Goal: Task Accomplishment & Management: Use online tool/utility

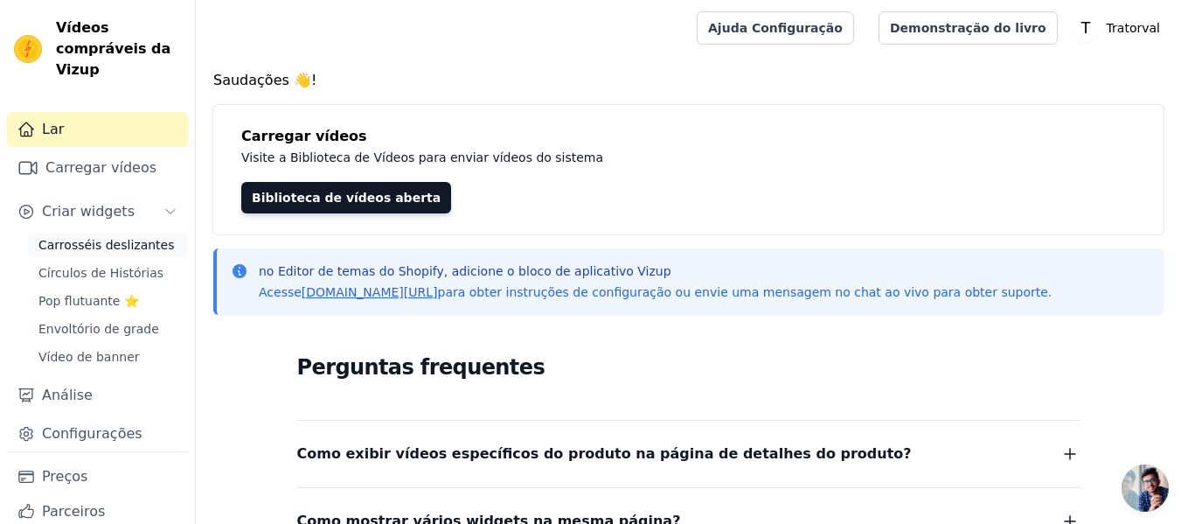
click at [107, 249] on font "Carrosséis deslizantes" at bounding box center [106, 245] width 136 height 14
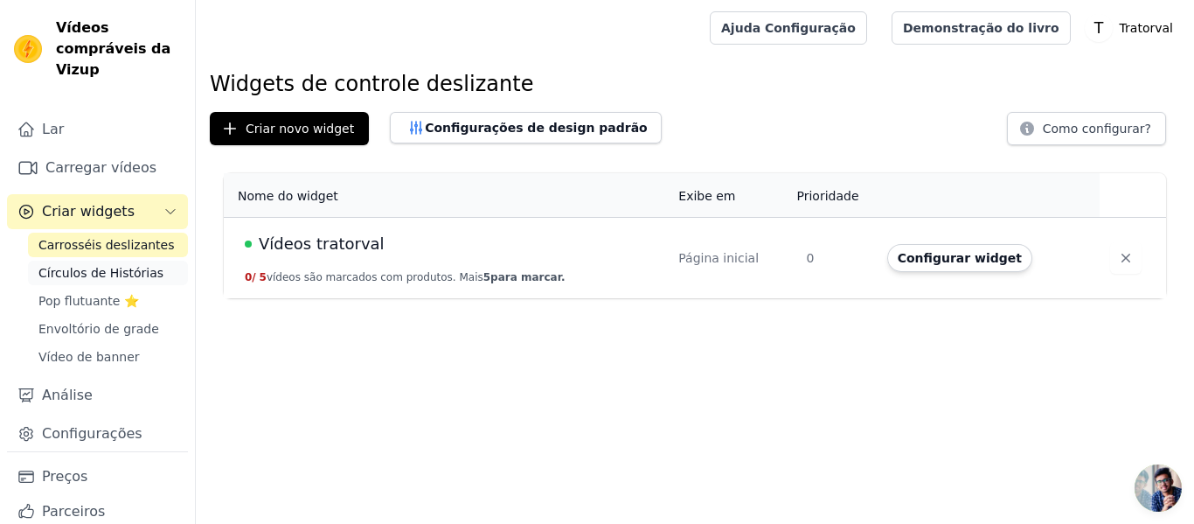
click at [99, 268] on font "Círculos de Histórias" at bounding box center [100, 273] width 125 height 14
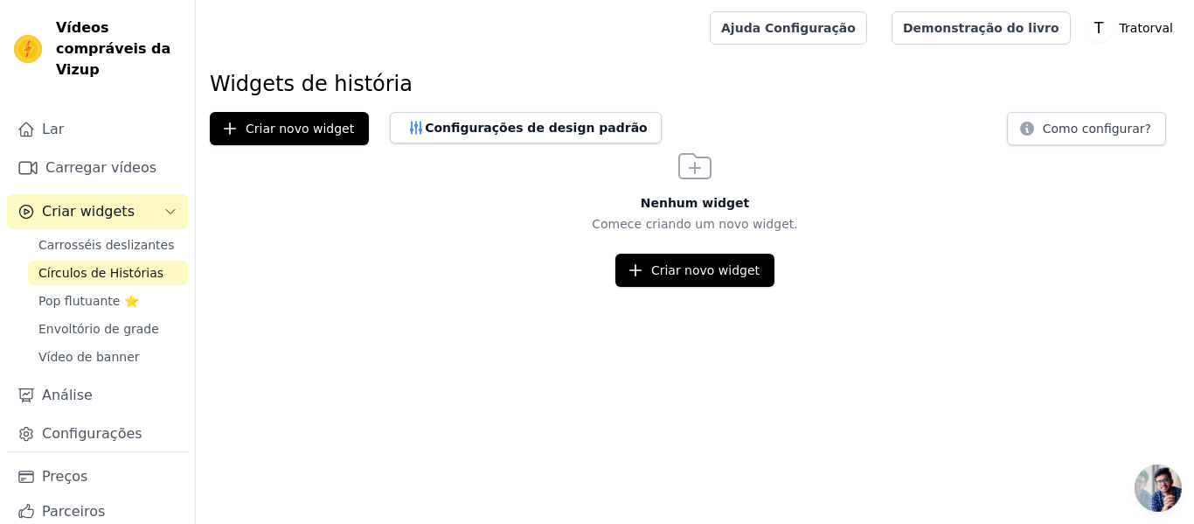
click at [99, 268] on font "Círculos de Histórias" at bounding box center [100, 273] width 125 height 14
click at [631, 258] on button "Criar novo widget" at bounding box center [694, 270] width 159 height 33
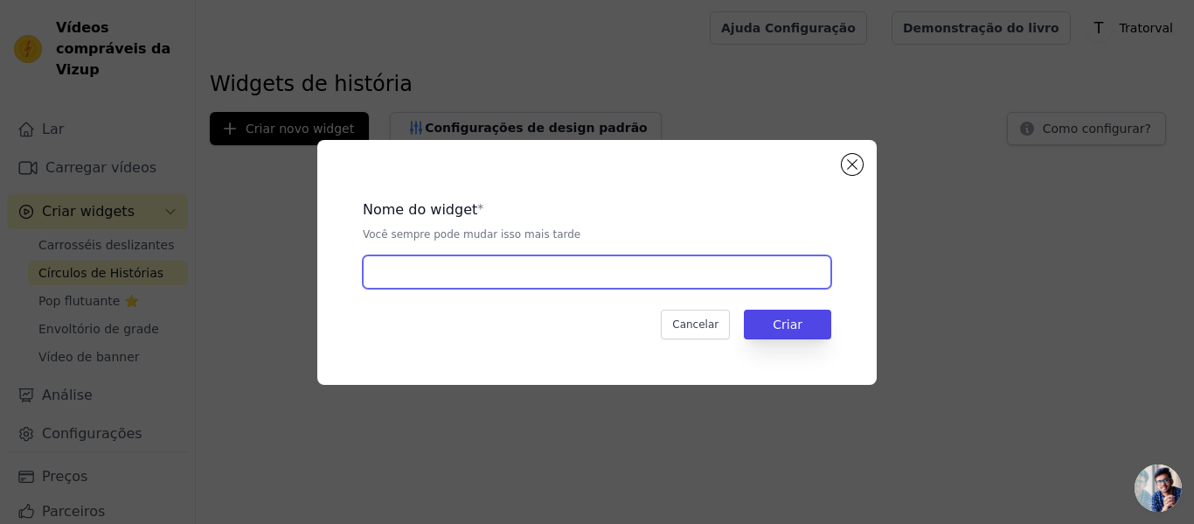
drag, startPoint x: 500, startPoint y: 282, endPoint x: 489, endPoint y: 277, distance: 12.2
click at [500, 282] on input "text" at bounding box center [597, 271] width 469 height 33
type input "Vídeos tratorval Produtos"
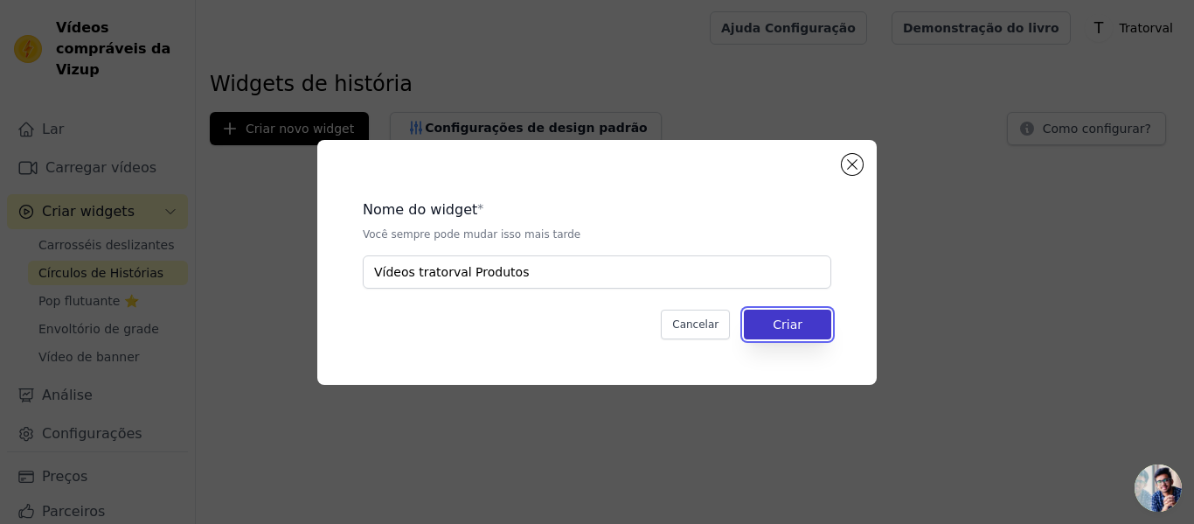
click at [763, 329] on button "Criar" at bounding box center [787, 324] width 87 height 30
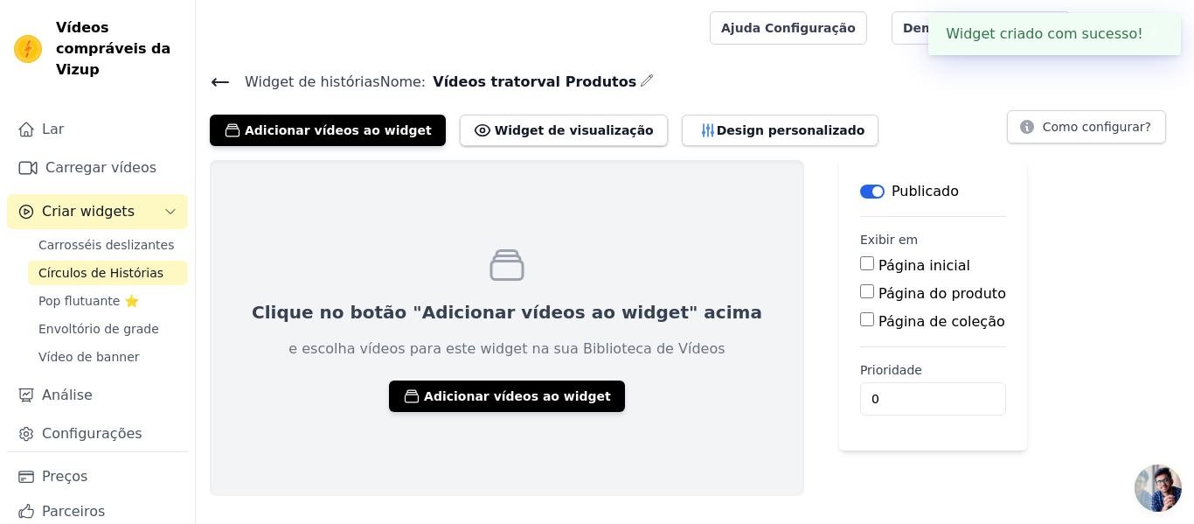
click at [860, 293] on input "Página do produto" at bounding box center [867, 291] width 14 height 14
checkbox input "true"
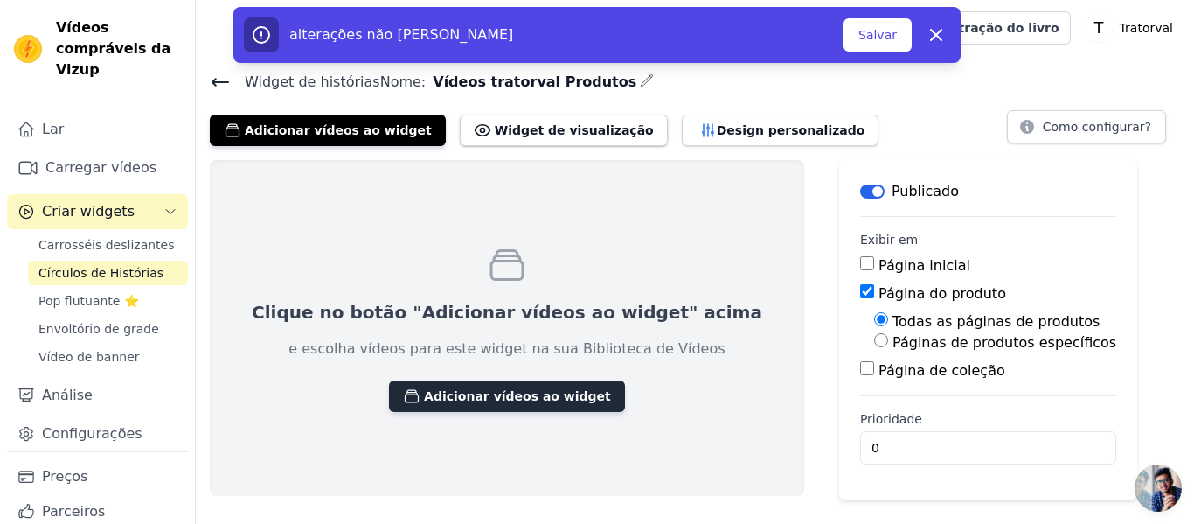
click at [464, 400] on font "Adicionar vídeos ao widget" at bounding box center [517, 396] width 187 height 14
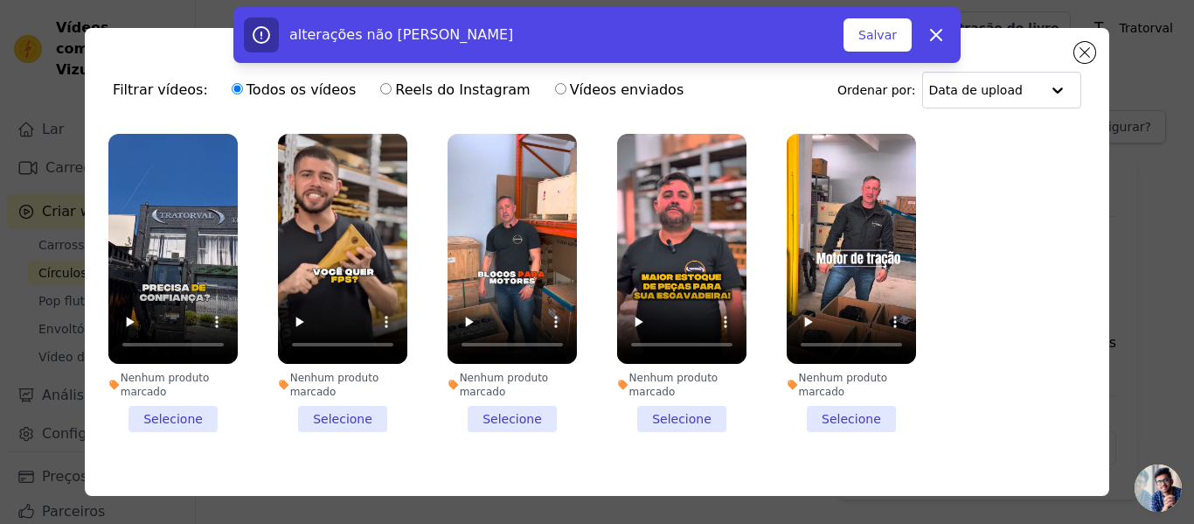
click at [423, 86] on font "Reels do Instagram" at bounding box center [462, 89] width 135 height 17
click at [392, 86] on input "Reels do Instagram" at bounding box center [385, 88] width 11 height 11
radio input "true"
click at [177, 94] on font "Filtrar vídeos:" at bounding box center [160, 89] width 95 height 17
click at [555, 89] on input "Vídeos enviados" at bounding box center [560, 88] width 11 height 11
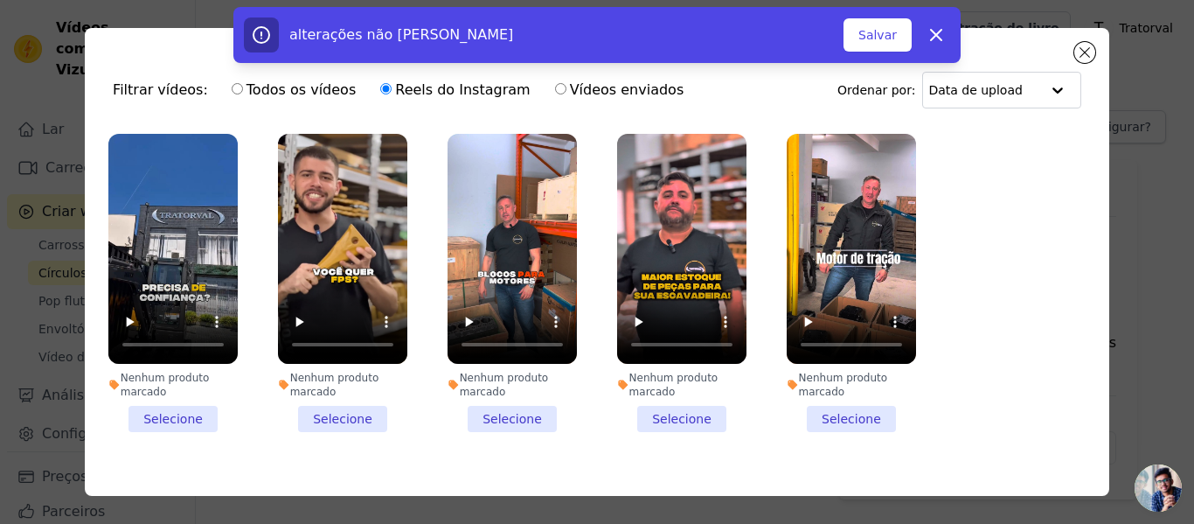
radio input "true"
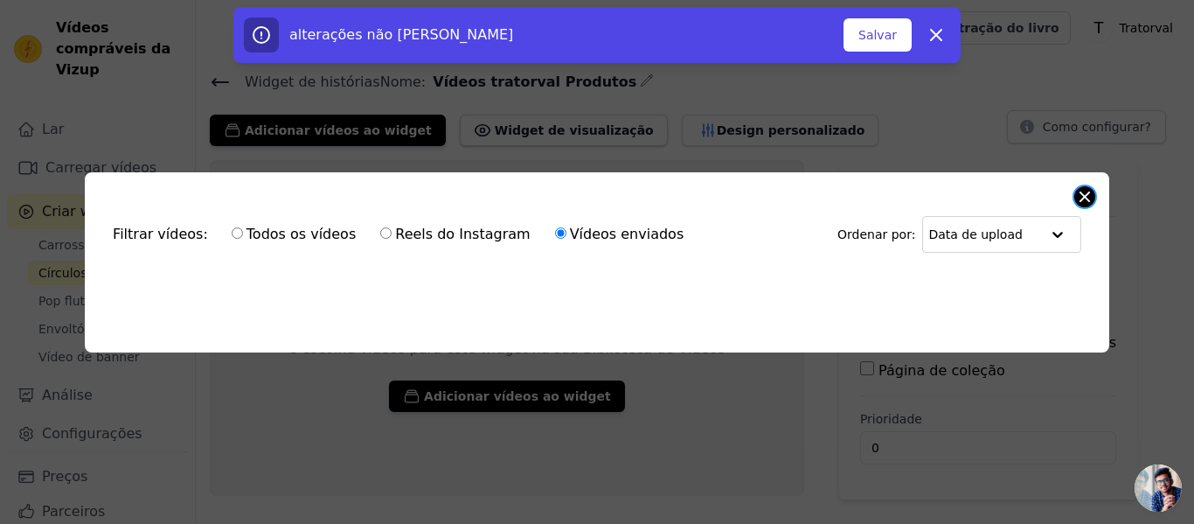
click at [1088, 186] on button "Fechar modal" at bounding box center [1084, 196] width 21 height 21
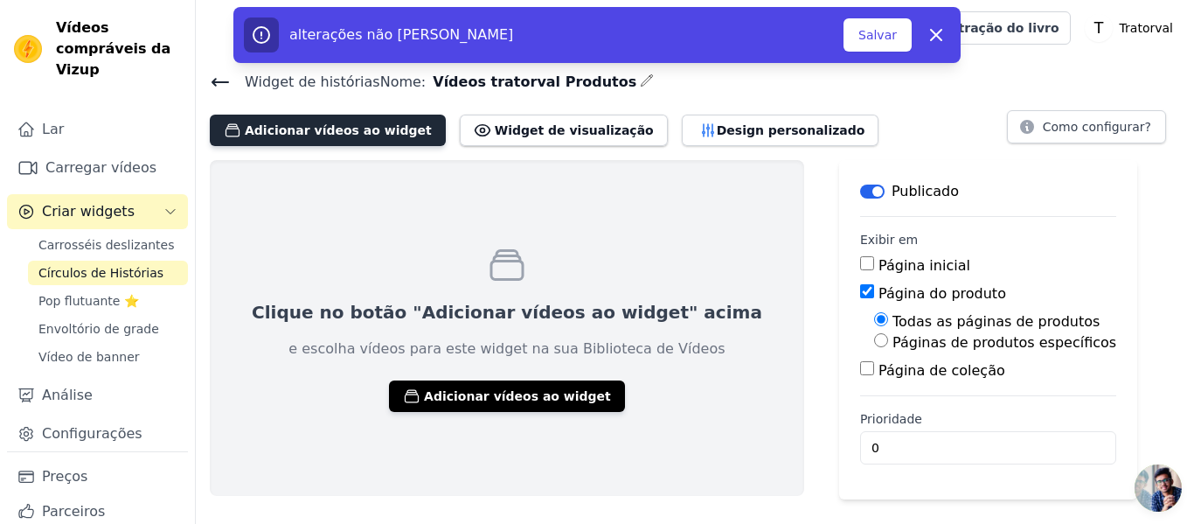
click at [341, 130] on font "Adicionar vídeos ao widget" at bounding box center [338, 130] width 187 height 14
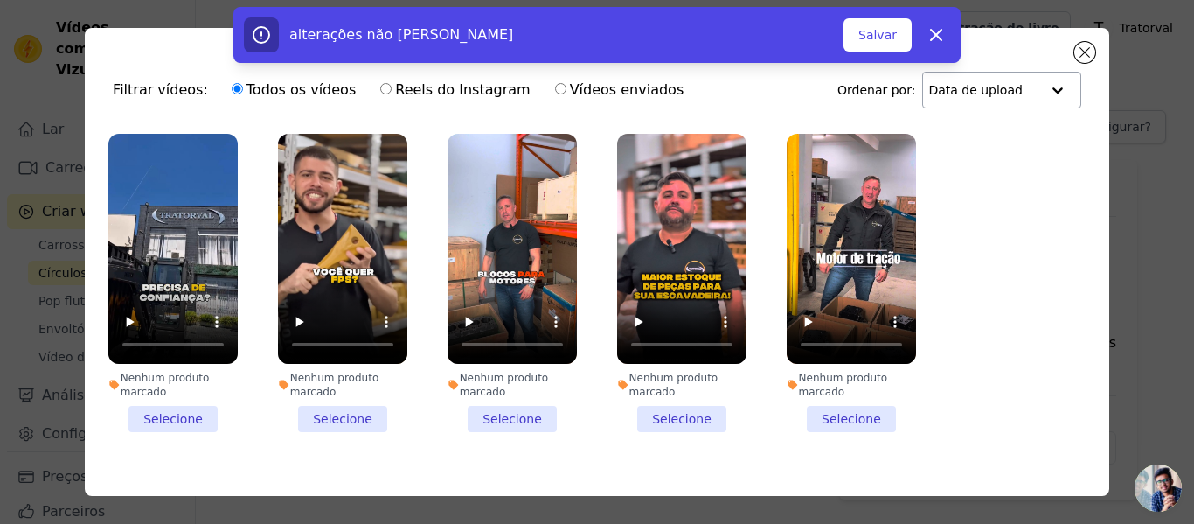
click at [977, 97] on input "text" at bounding box center [984, 90] width 112 height 35
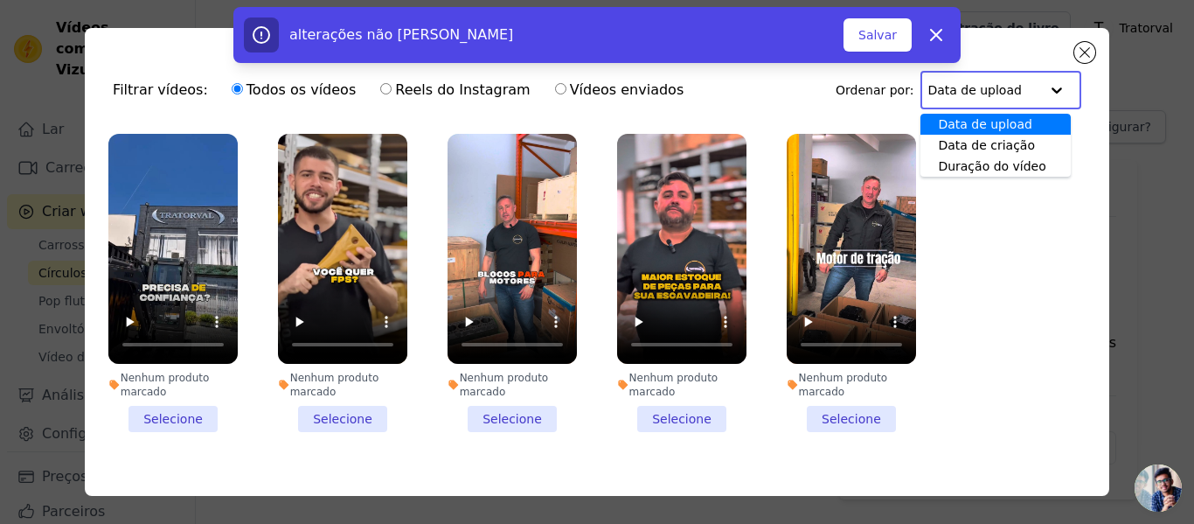
click at [977, 91] on input "text" at bounding box center [984, 90] width 112 height 35
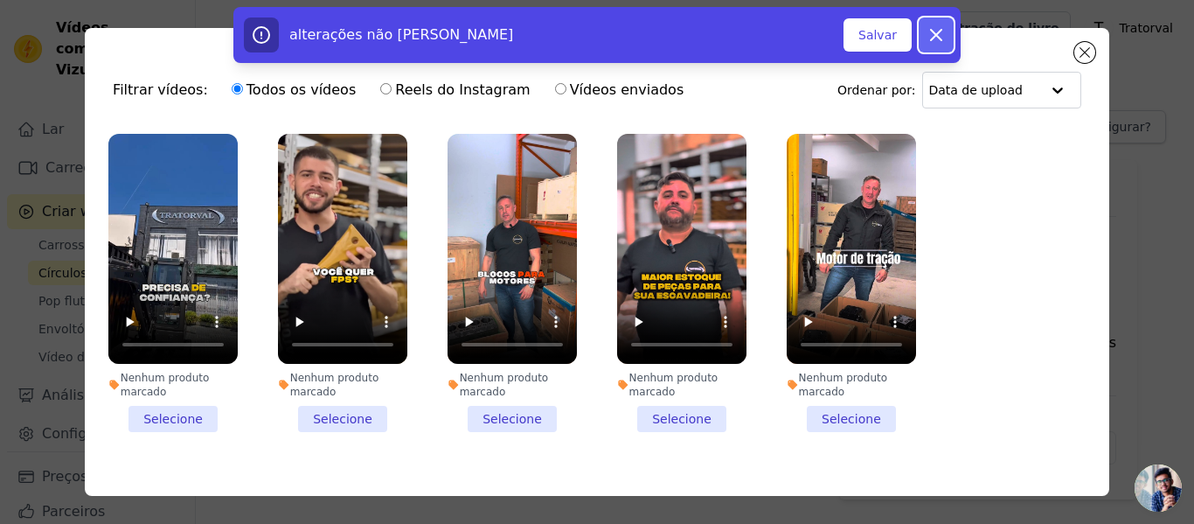
click at [928, 34] on icon "button" at bounding box center [936, 34] width 21 height 21
checkbox input "false"
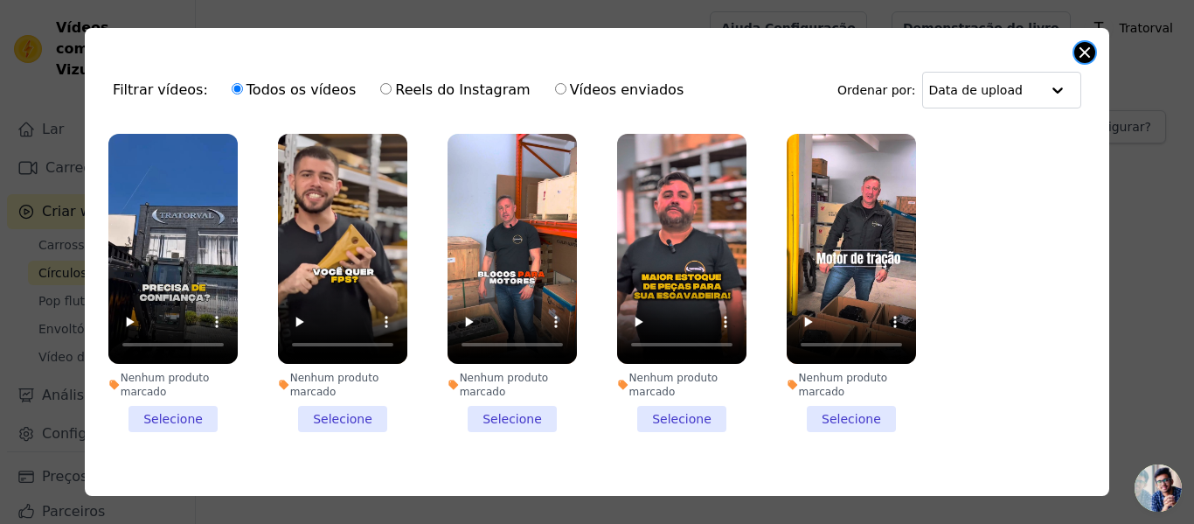
click at [1089, 46] on button "Fechar modal" at bounding box center [1084, 52] width 21 height 21
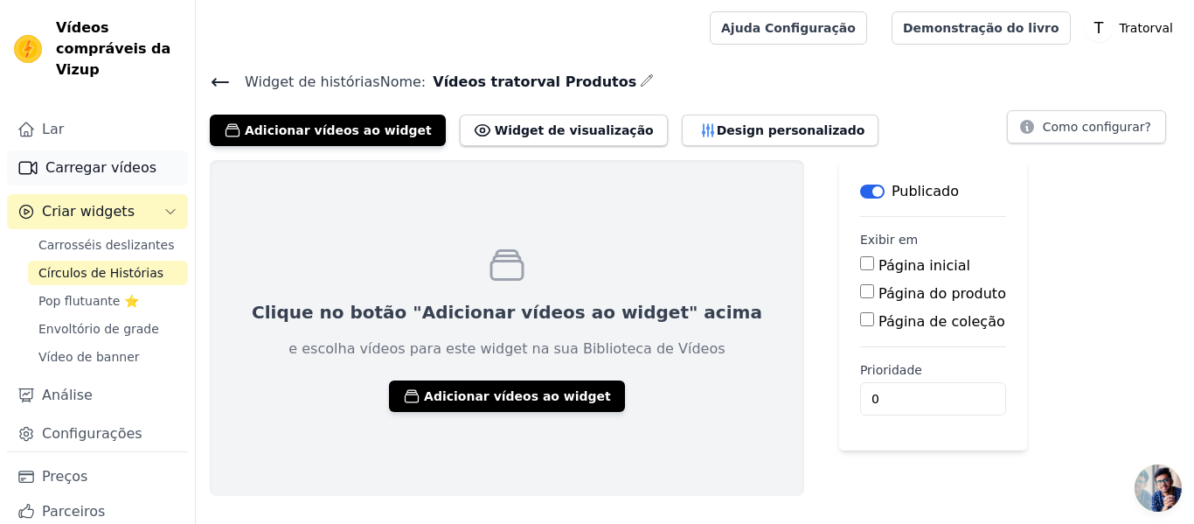
click at [66, 171] on font "Carregar vídeos" at bounding box center [100, 167] width 111 height 17
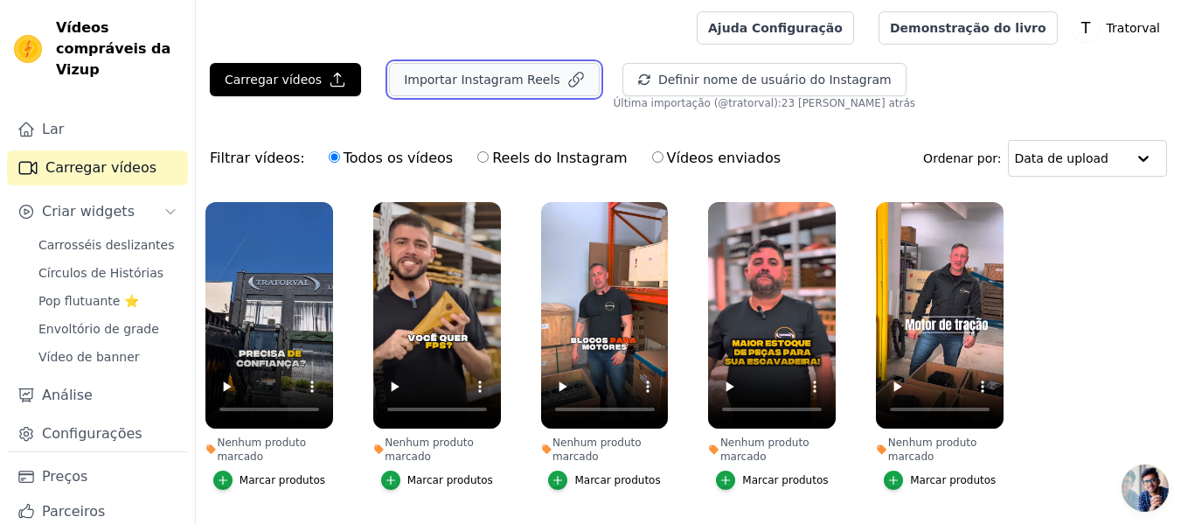
click at [489, 78] on font "Importar Instagram Reels" at bounding box center [482, 80] width 156 height 14
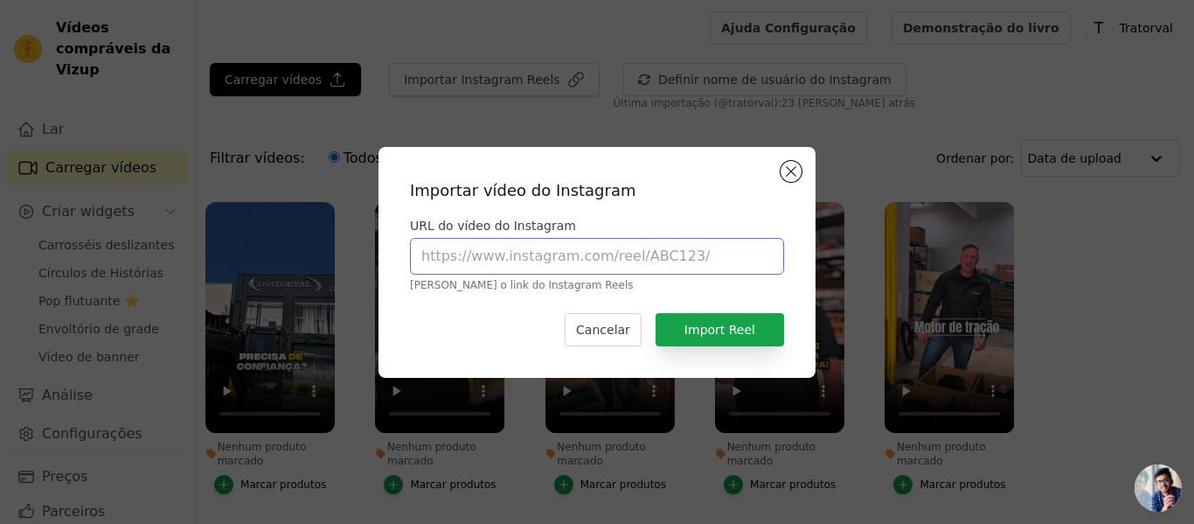
drag, startPoint x: 544, startPoint y: 266, endPoint x: 538, endPoint y: 256, distance: 11.4
click at [544, 264] on input "URL do vídeo do Instagram" at bounding box center [597, 256] width 374 height 37
click at [580, 263] on input "URL do vídeo do Instagram" at bounding box center [597, 256] width 374 height 37
paste input "https://www.instagram.com/p/DEfp_ycxvFj/"
type input "https://www.instagram.com/p/DEfp_ycxvFj/"
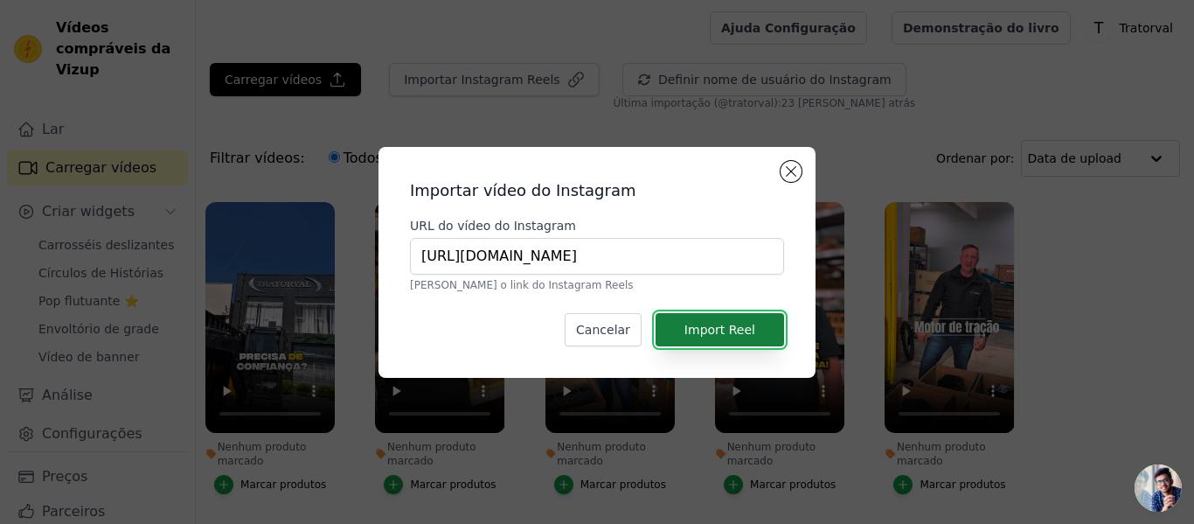
click at [697, 332] on font "Import Reel" at bounding box center [720, 330] width 71 height 14
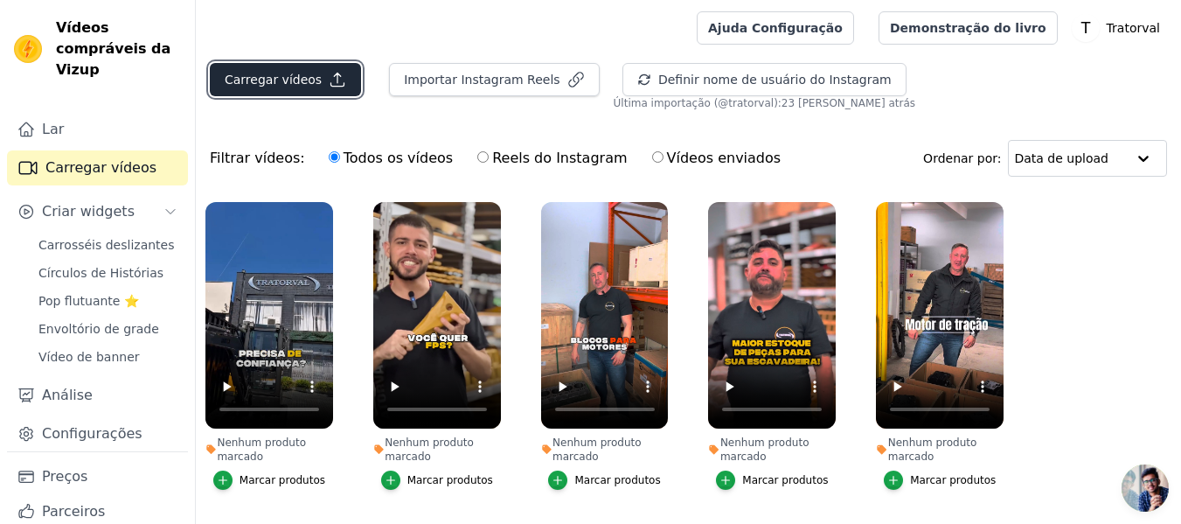
click at [267, 80] on font "Carregar vídeos" at bounding box center [273, 80] width 97 height 14
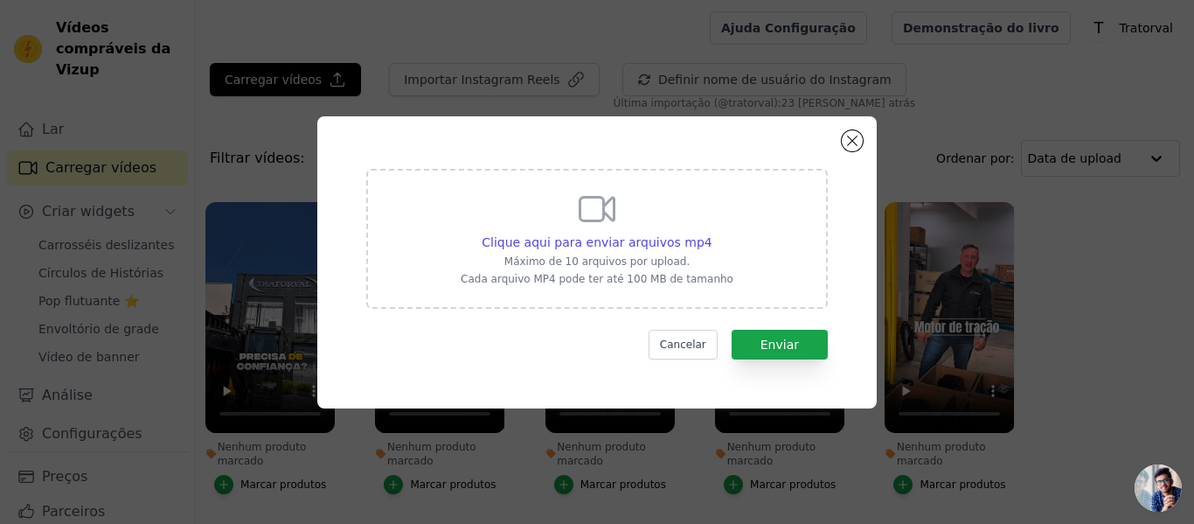
click at [594, 210] on icon at bounding box center [597, 209] width 42 height 42
click at [712, 233] on input "Clique aqui para enviar arquivos mp4 Máximo de 10 arquivos por upload. Cada arq…" at bounding box center [712, 233] width 1 height 1
click at [846, 143] on button "Fechar modal" at bounding box center [852, 140] width 21 height 21
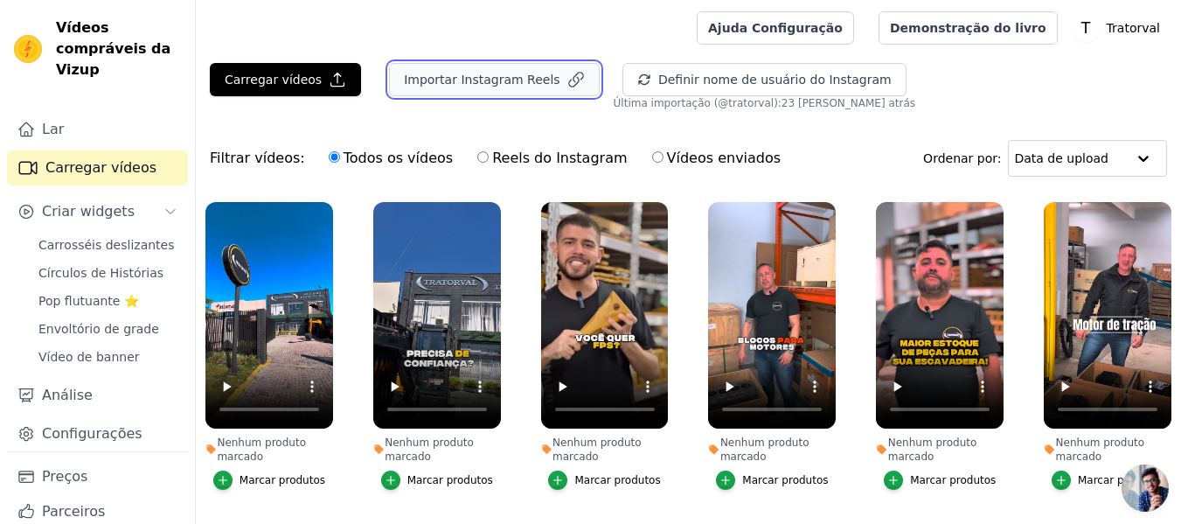
click at [487, 73] on font "Importar Instagram Reels" at bounding box center [482, 80] width 156 height 14
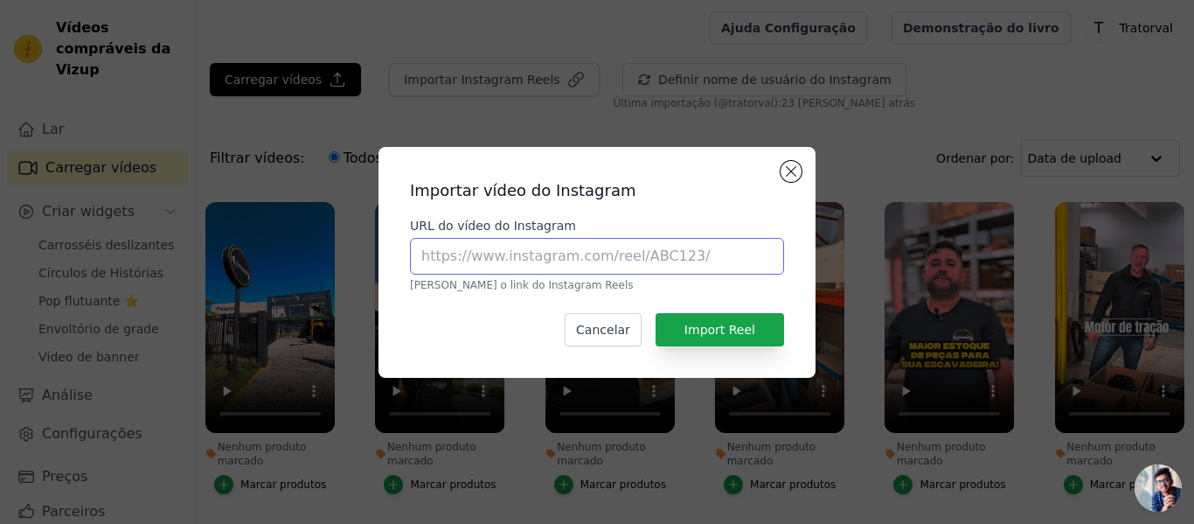
click at [525, 264] on input "URL do vídeo do Instagram" at bounding box center [597, 256] width 374 height 37
paste input "https://www.instagram.com/p/DNOaU0fxNLW/"
type input "https://www.instagram.com/p/DNOaU0fxNLW/"
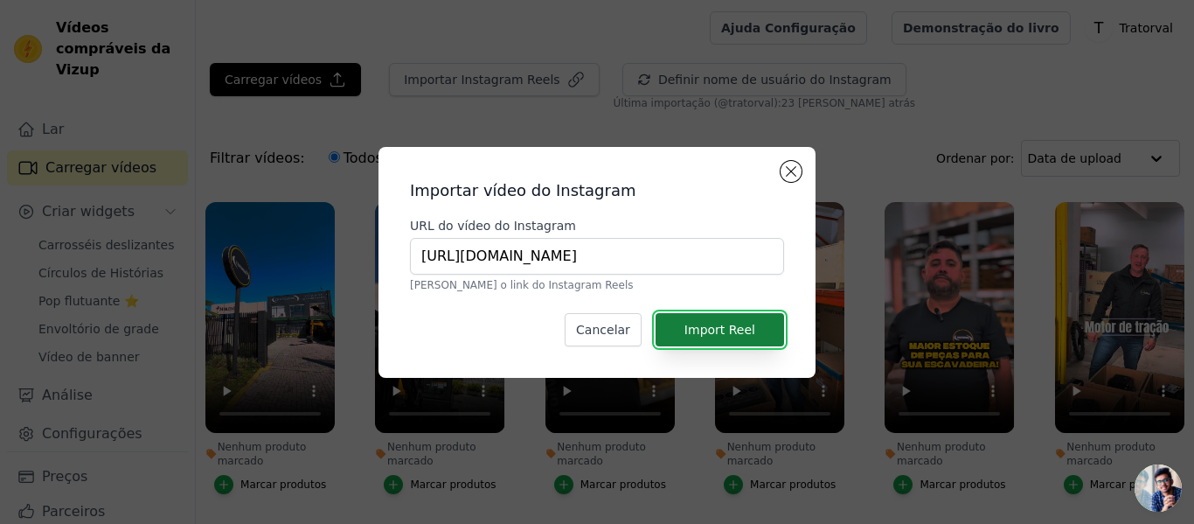
click at [740, 330] on font "Import Reel" at bounding box center [720, 330] width 71 height 14
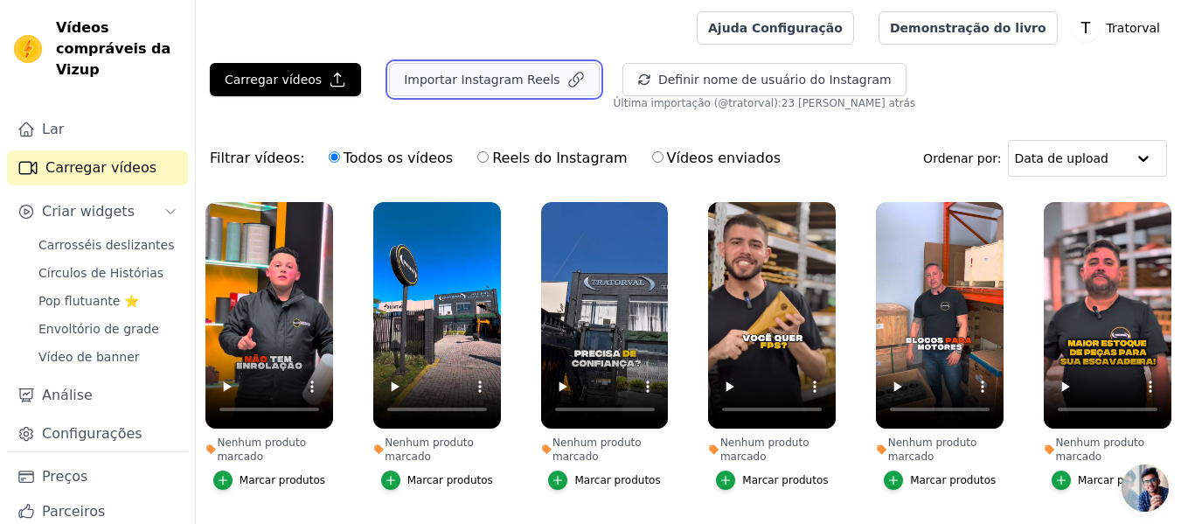
click at [440, 81] on font "Importar Instagram Reels" at bounding box center [482, 80] width 156 height 14
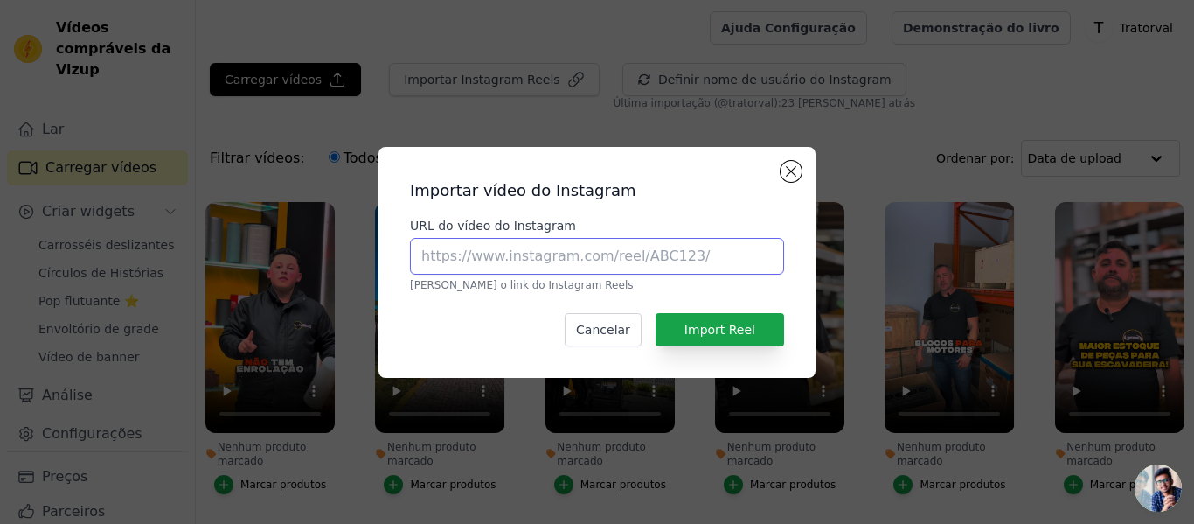
click at [473, 248] on input "URL do vídeo do Instagram" at bounding box center [597, 256] width 374 height 37
paste input "https://www.instagram.com/p/DJpZHyMRunw/"
type input "https://www.instagram.com/p/DJpZHyMRunw/"
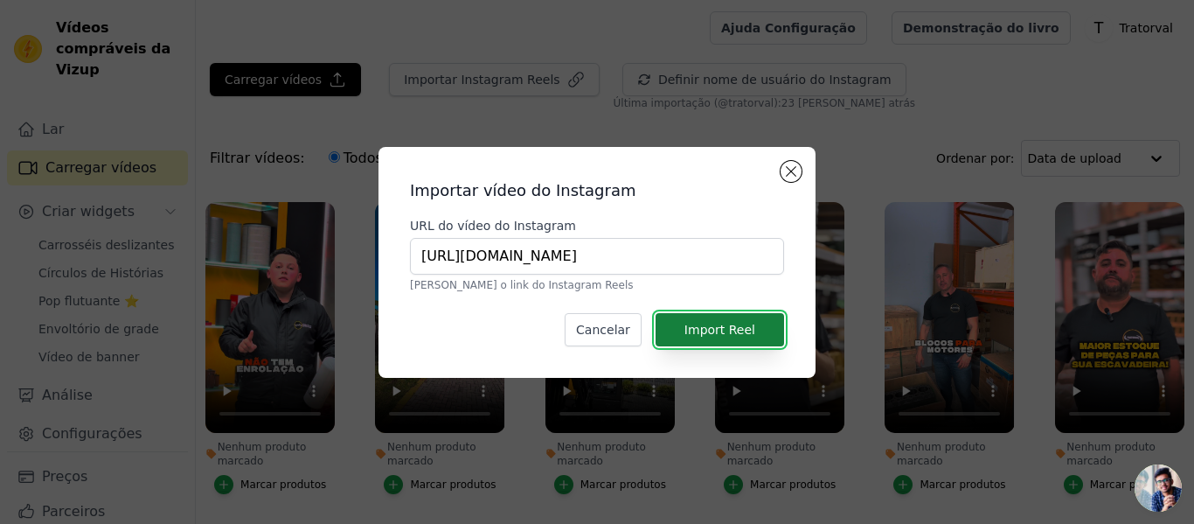
click at [720, 330] on font "Import Reel" at bounding box center [720, 330] width 71 height 14
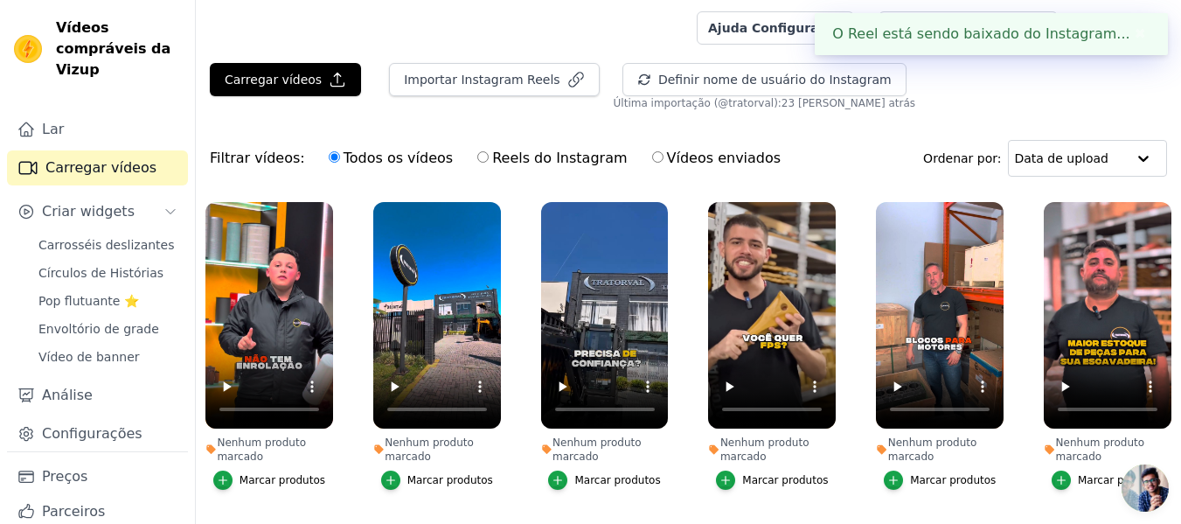
click at [1141, 34] on font "✖" at bounding box center [1140, 33] width 11 height 17
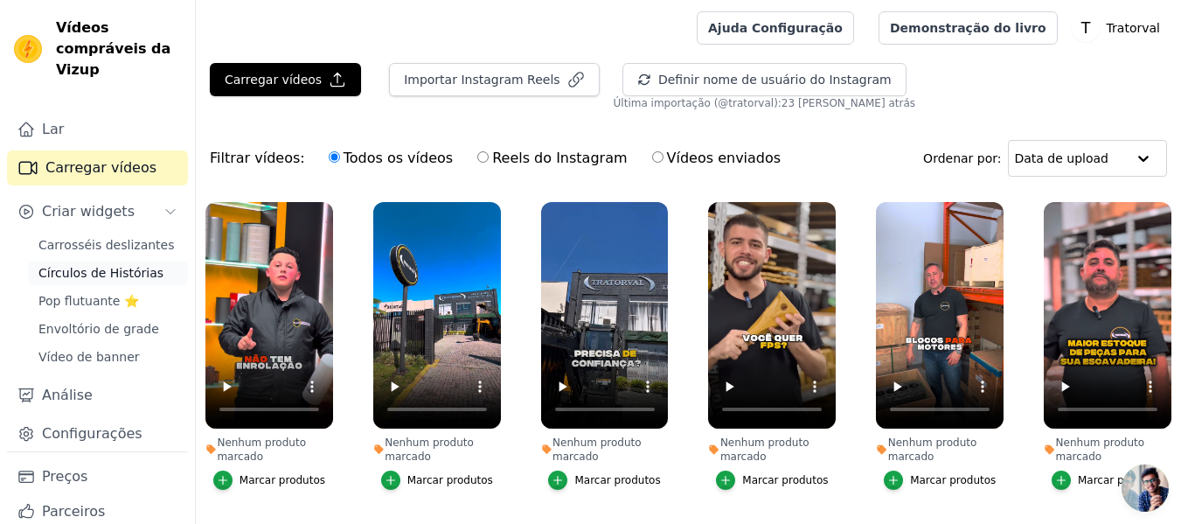
click at [107, 271] on font "Círculos de Histórias" at bounding box center [100, 273] width 125 height 14
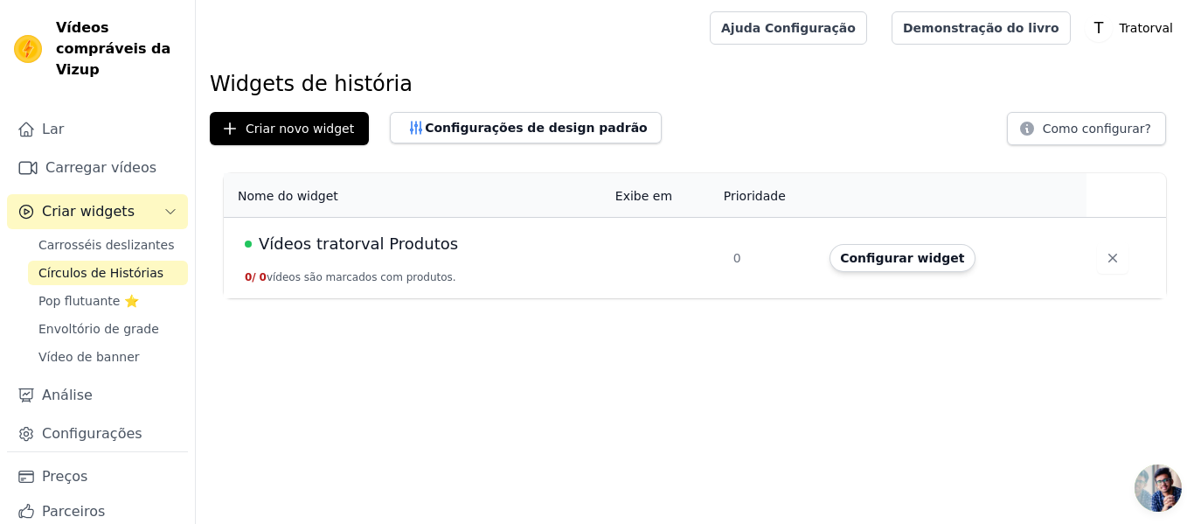
click at [369, 246] on font "Vídeos tratorval Produtos" at bounding box center [358, 243] width 199 height 18
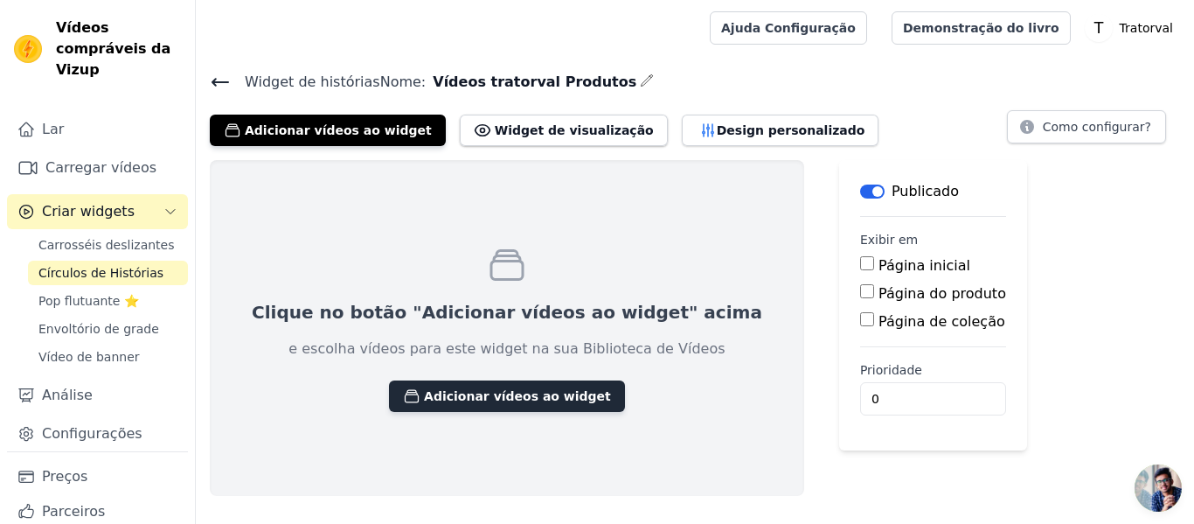
click at [435, 391] on font "Adicionar vídeos ao widget" at bounding box center [517, 396] width 187 height 14
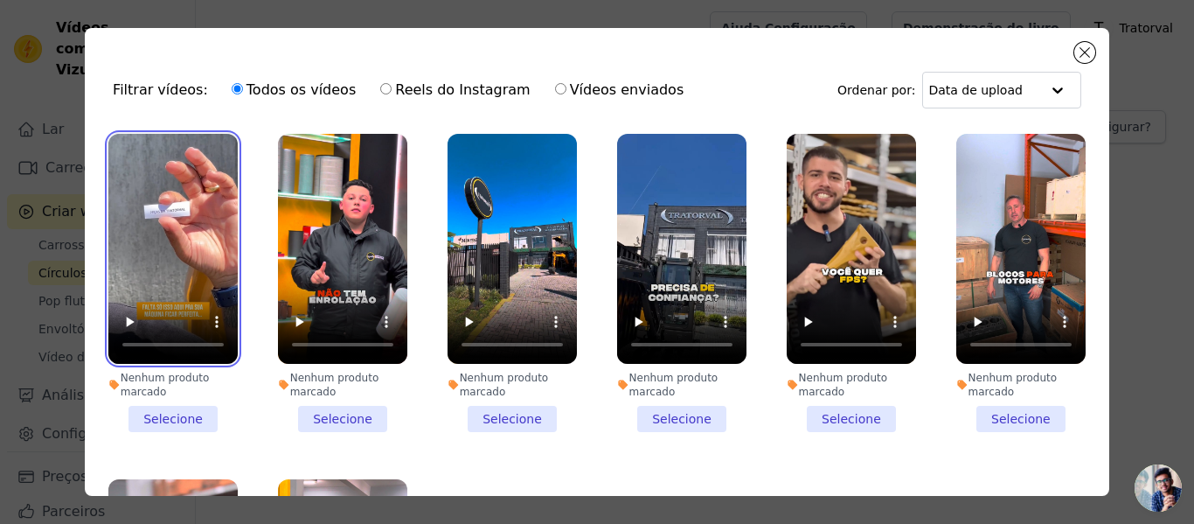
click at [184, 171] on video at bounding box center [172, 249] width 129 height 230
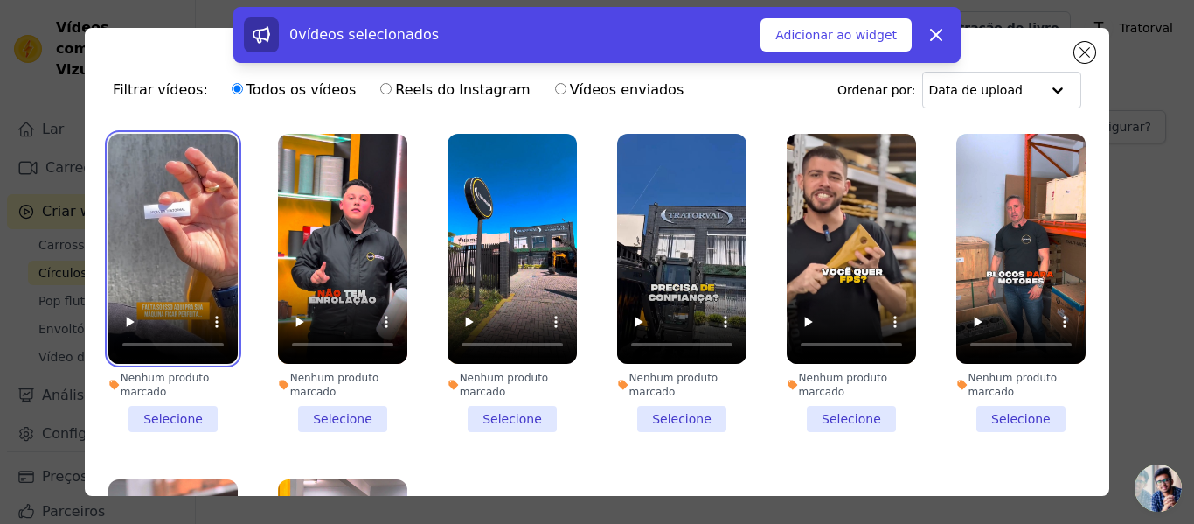
click at [170, 205] on video at bounding box center [172, 249] width 129 height 230
click at [173, 407] on li "Nenhum produto marcado Selecione" at bounding box center [172, 283] width 129 height 298
click at [0, 0] on input "Nenhum produto marcado Selecione" at bounding box center [0, 0] width 0 height 0
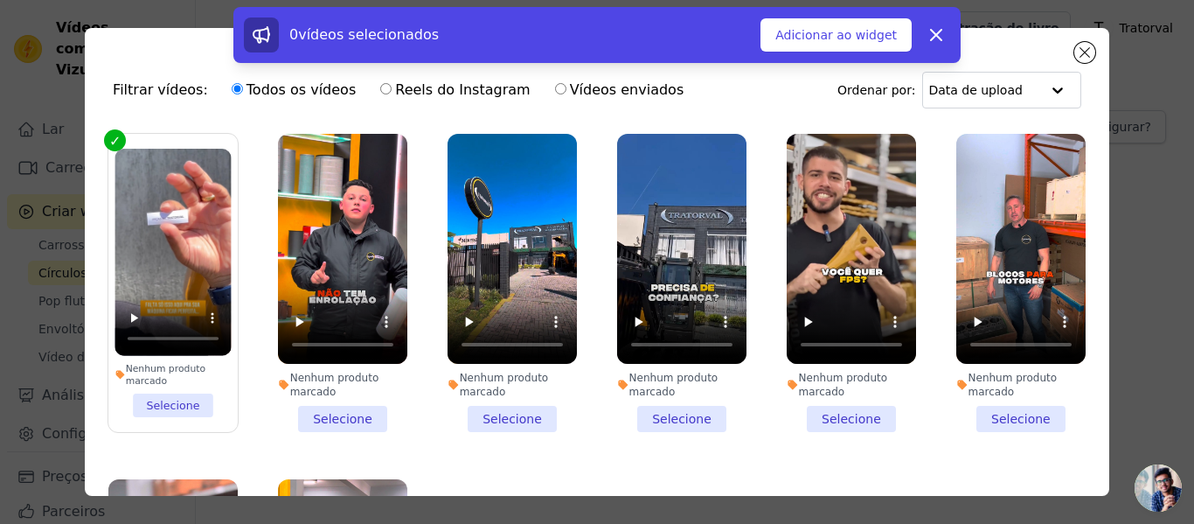
click at [337, 415] on li "Nenhum produto marcado Selecione" at bounding box center [342, 283] width 129 height 298
click at [0, 0] on input "Nenhum produto marcado Selecione" at bounding box center [0, 0] width 0 height 0
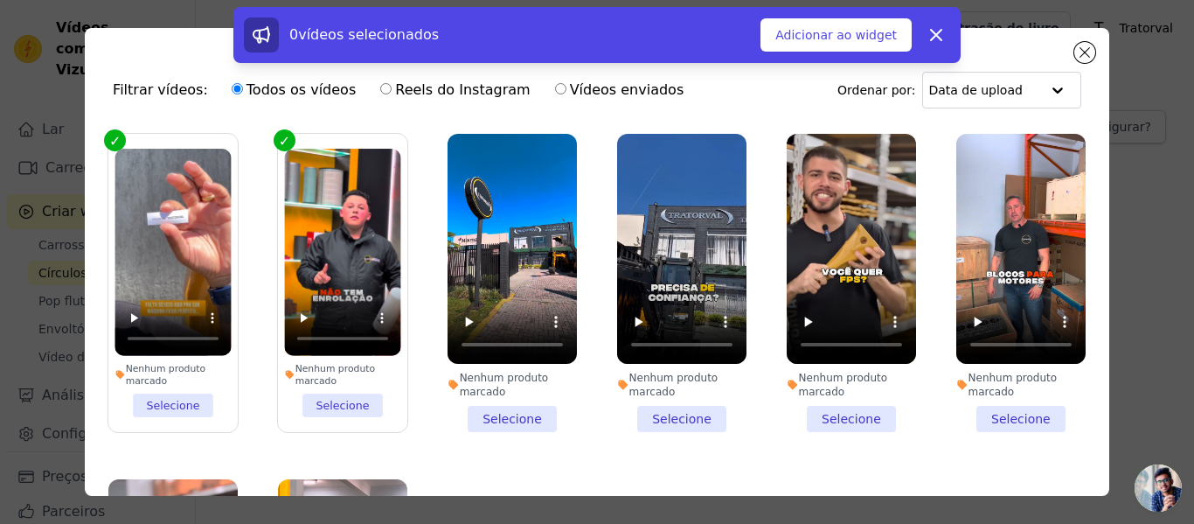
click at [471, 412] on li "Nenhum produto marcado Selecione" at bounding box center [512, 283] width 129 height 298
click at [0, 0] on input "Nenhum produto marcado Selecione" at bounding box center [0, 0] width 0 height 0
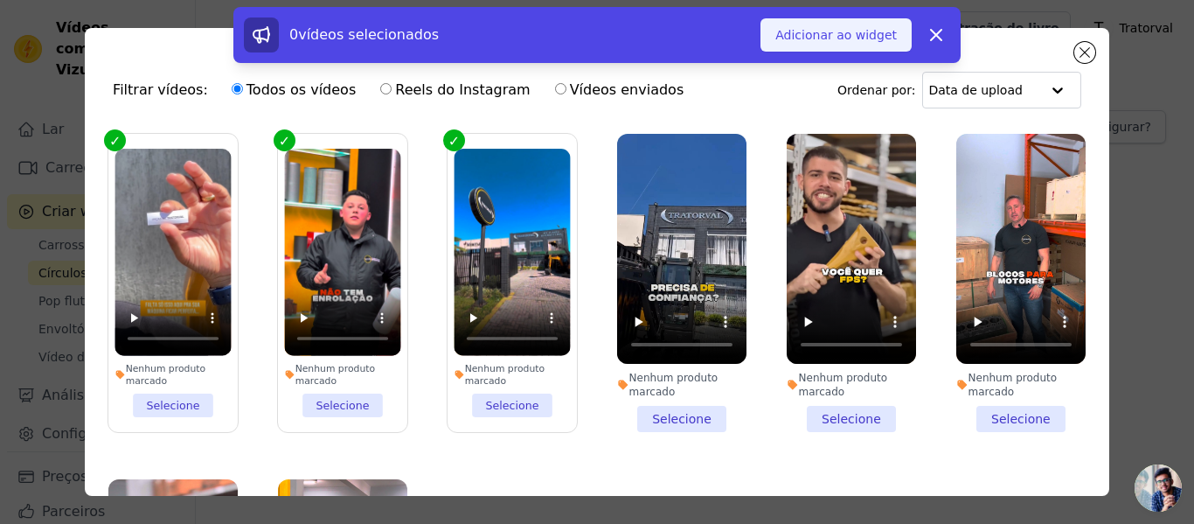
click at [837, 34] on font "Adicionar ao widget" at bounding box center [836, 35] width 122 height 14
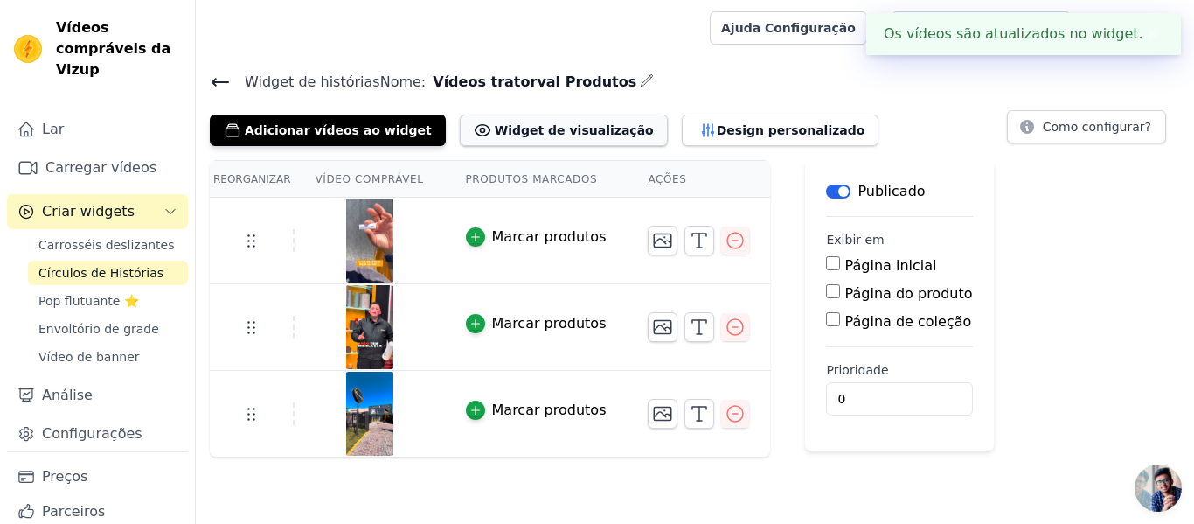
click at [505, 134] on font "Widget de visualização" at bounding box center [574, 130] width 159 height 14
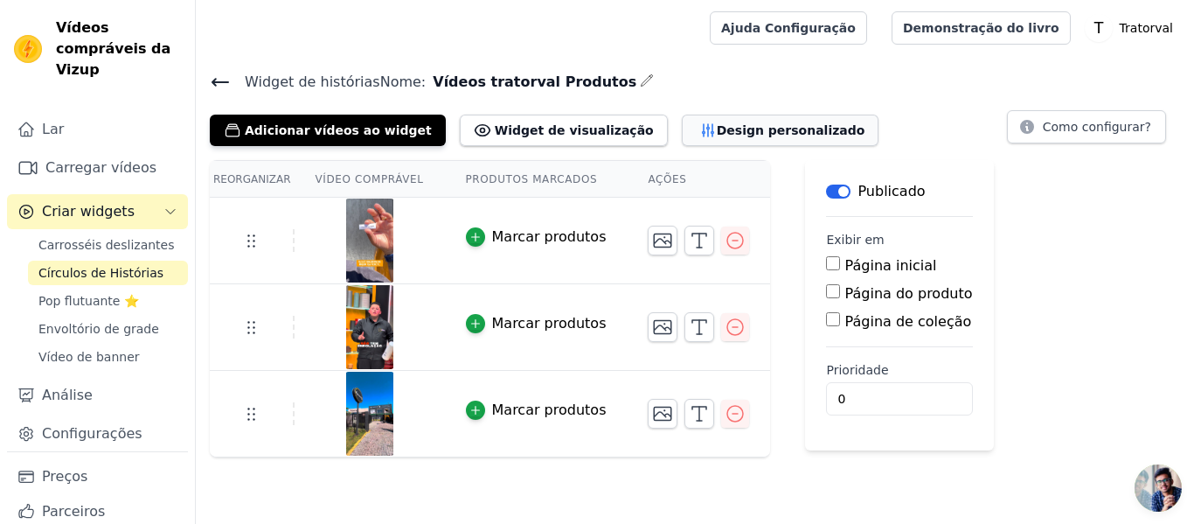
click at [717, 132] on font "Design personalizado" at bounding box center [791, 130] width 149 height 14
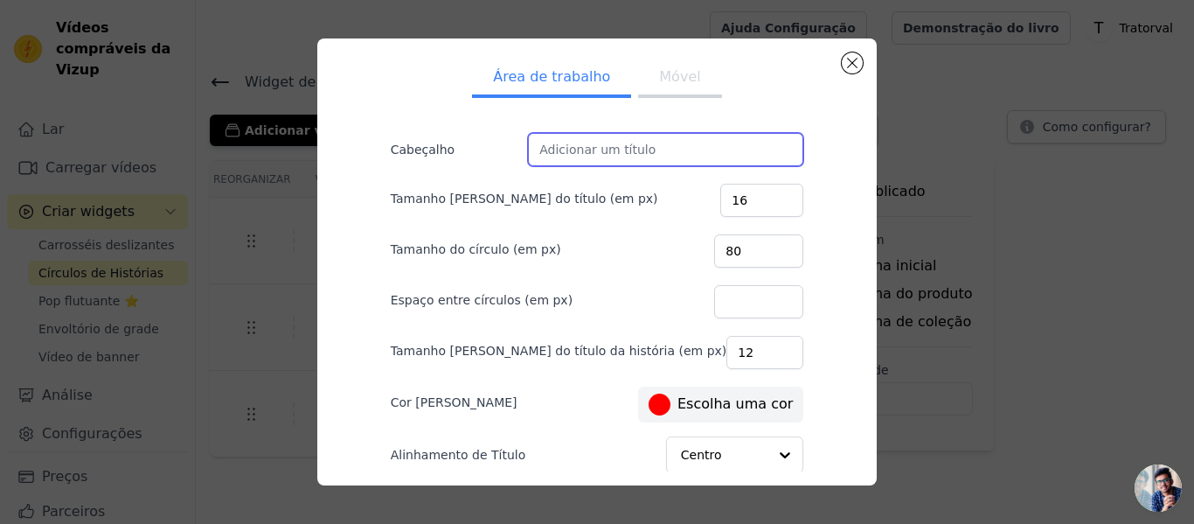
click at [622, 148] on input "Cabeçalho" at bounding box center [665, 149] width 275 height 33
click at [750, 100] on ul "Área de trabalho Móvel" at bounding box center [597, 78] width 469 height 52
click at [647, 150] on input "Cabeçalho" at bounding box center [665, 149] width 275 height 33
type input "C"
type input "c"
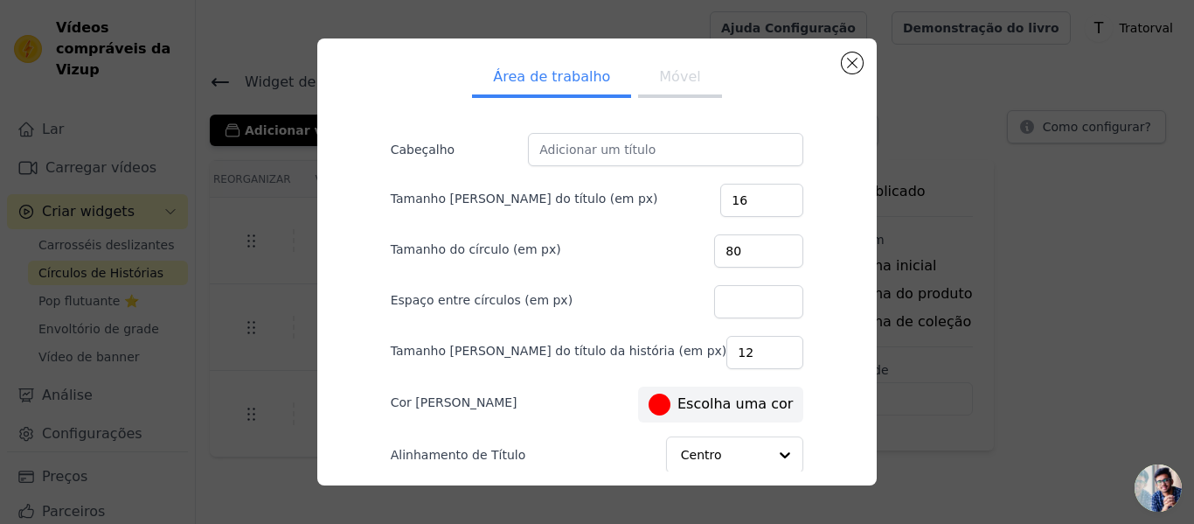
click at [810, 103] on div "Área de trabalho Móvel Cabeçalho Tamanho da fonte do título (em px) 16 Tamanho …" at bounding box center [597, 261] width 532 height 419
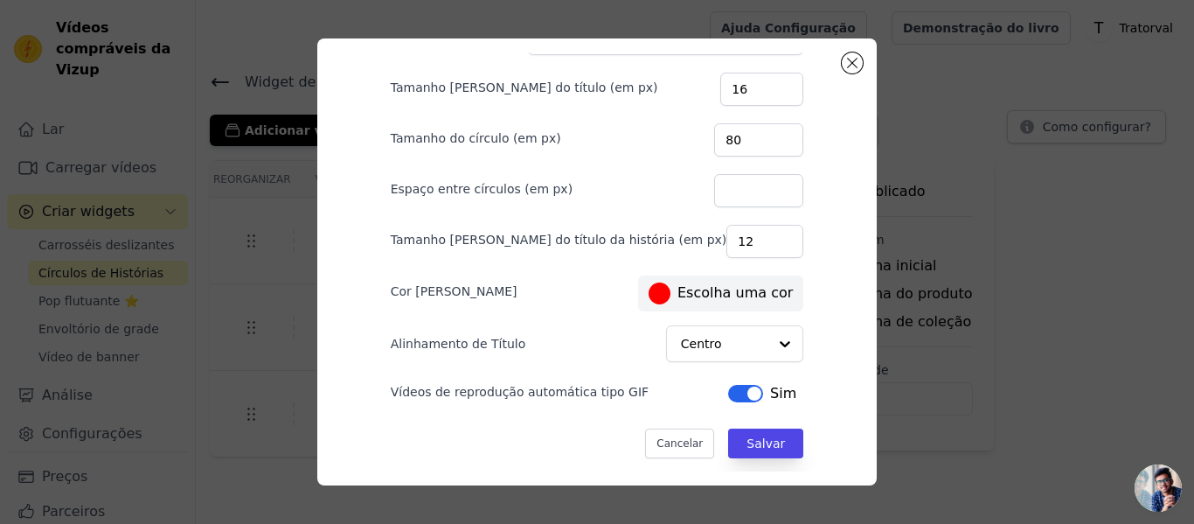
scroll to position [112, 0]
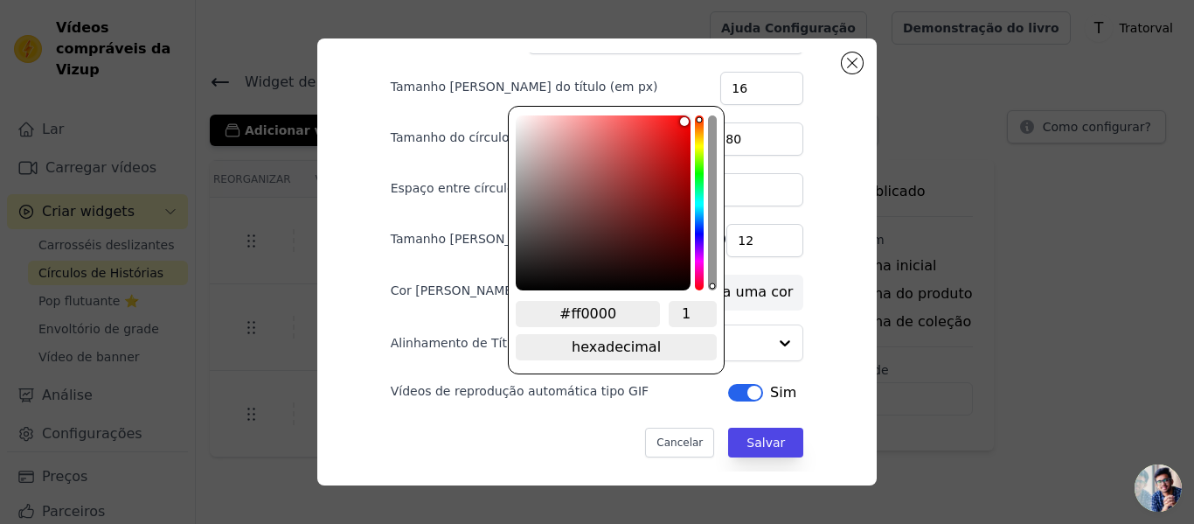
click at [626, 289] on div "Área de trabalho Móvel Cabeçalho Tamanho da fonte do título (em px) 16 Tamanho …" at bounding box center [597, 150] width 469 height 419
type input "#ffff00"
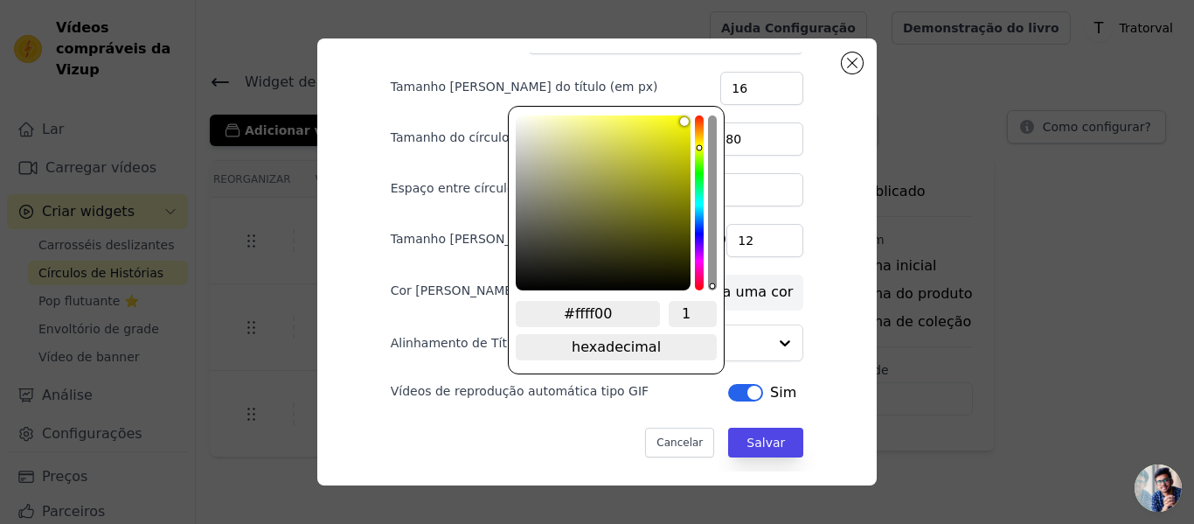
type input "#fff700"
type input "#ffee00"
type input "#ffe500"
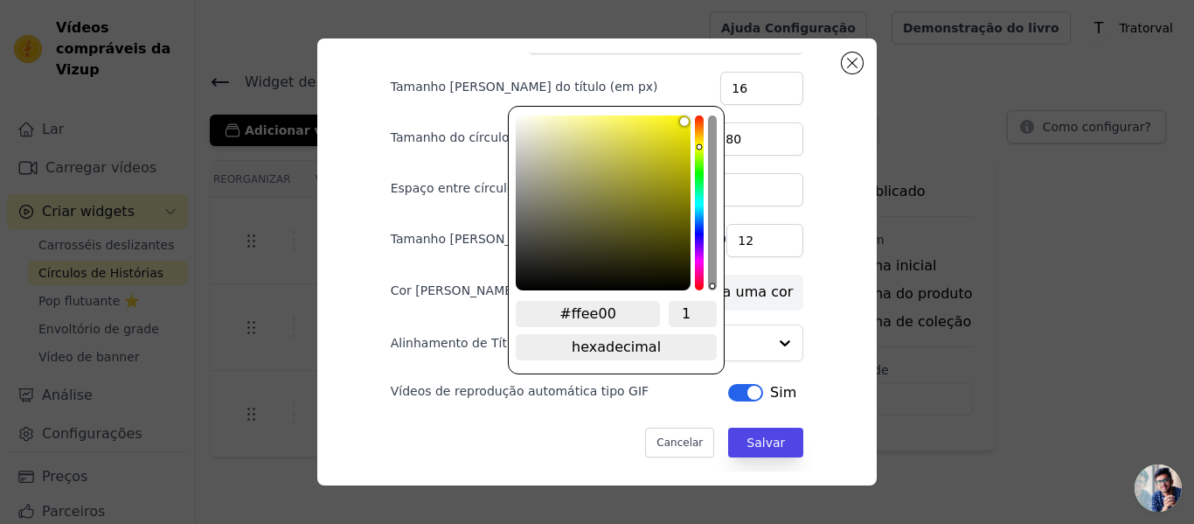
type input "#ffe500"
type input "#ffdd00"
type input "#ffd900"
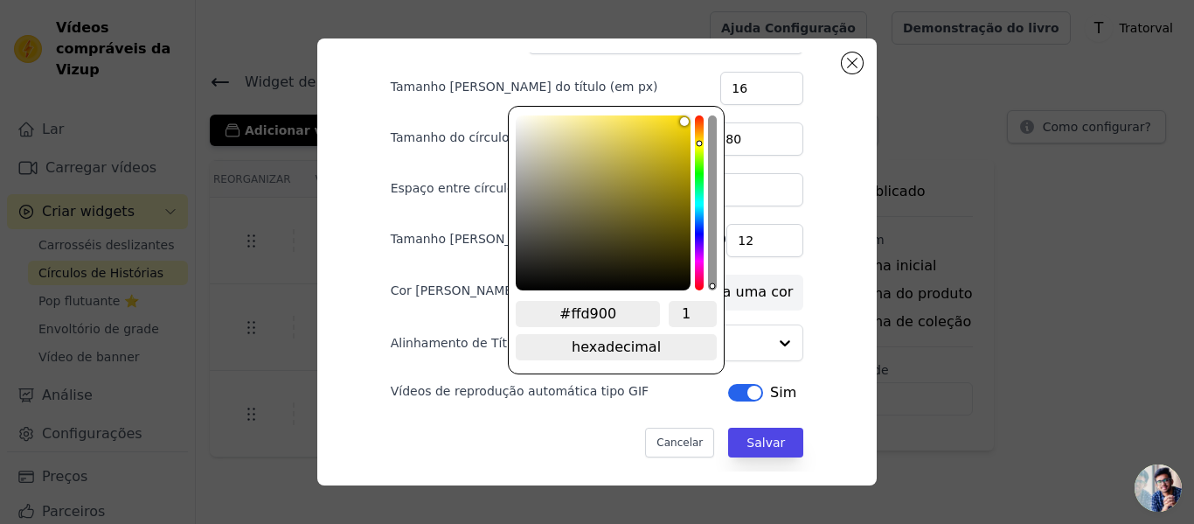
type input "#ffd000"
type input "#ffc800"
type input "#ffbf00"
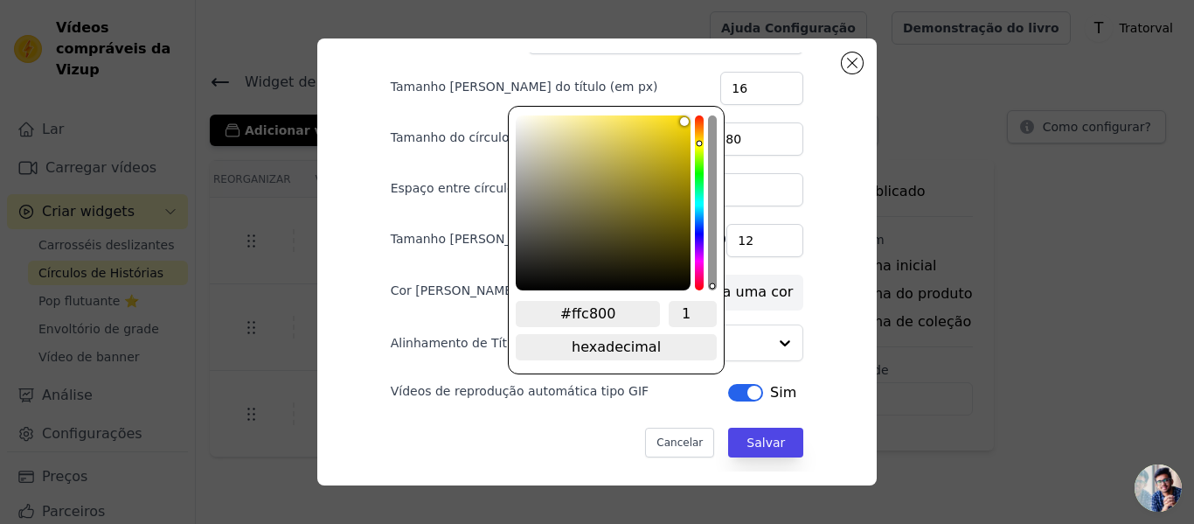
type input "#ffbf00"
type input "#ffb700"
type input "#ffb300"
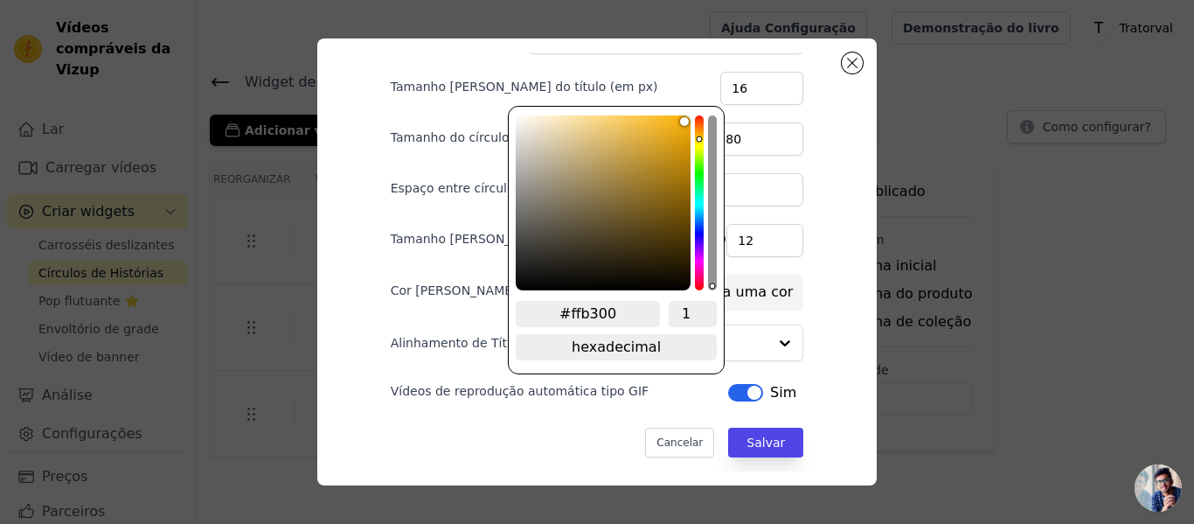
type input "#ffaa00"
drag, startPoint x: 697, startPoint y: 144, endPoint x: 696, endPoint y: 135, distance: 9.7
click at [696, 135] on div "canal de matiz" at bounding box center [699, 202] width 9 height 175
type input "#f6a607"
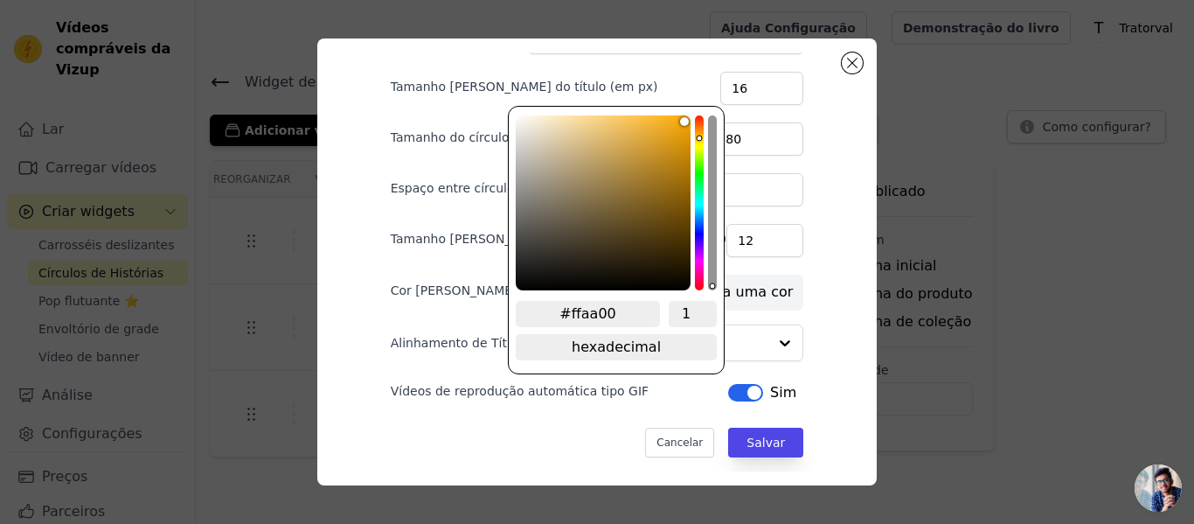
type input "#f6a607"
type input "#f7a809"
type input "#f9a909"
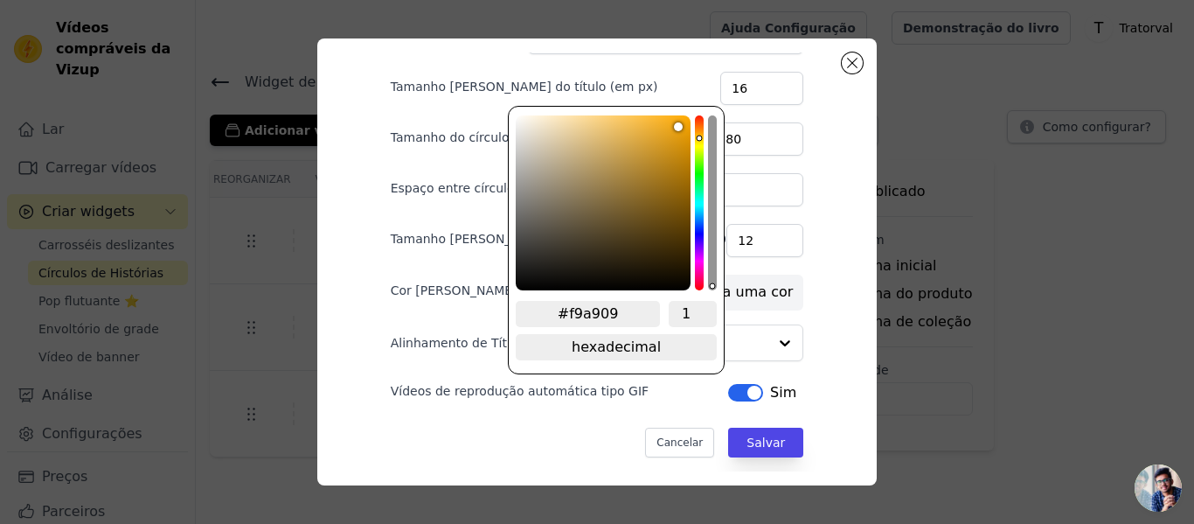
type input "#faa909"
type input "#fbaa09"
type input "#fcab09"
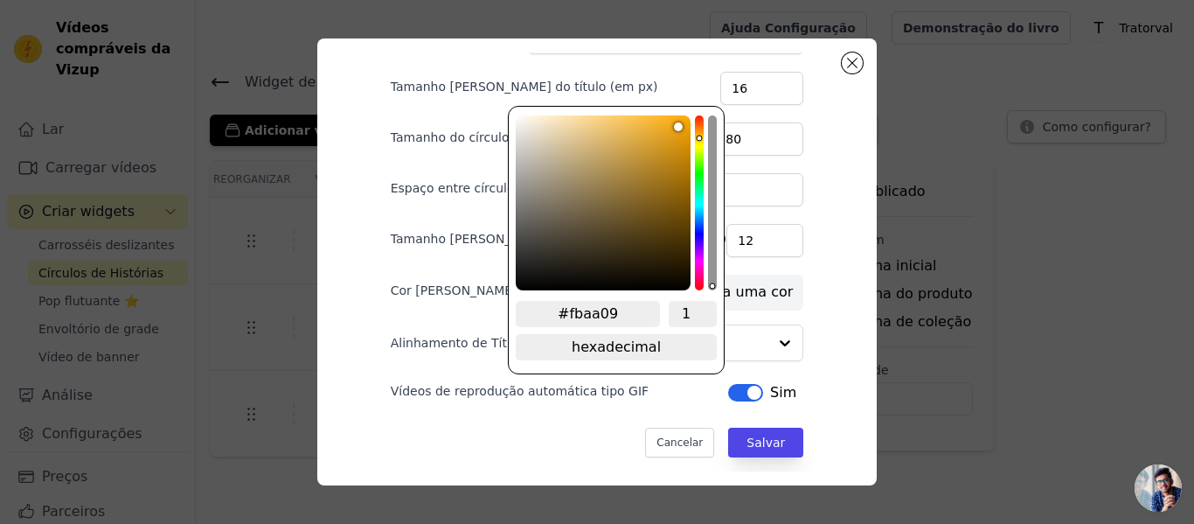
type input "#fcab09"
type input "#feac09"
type input "#ffac08"
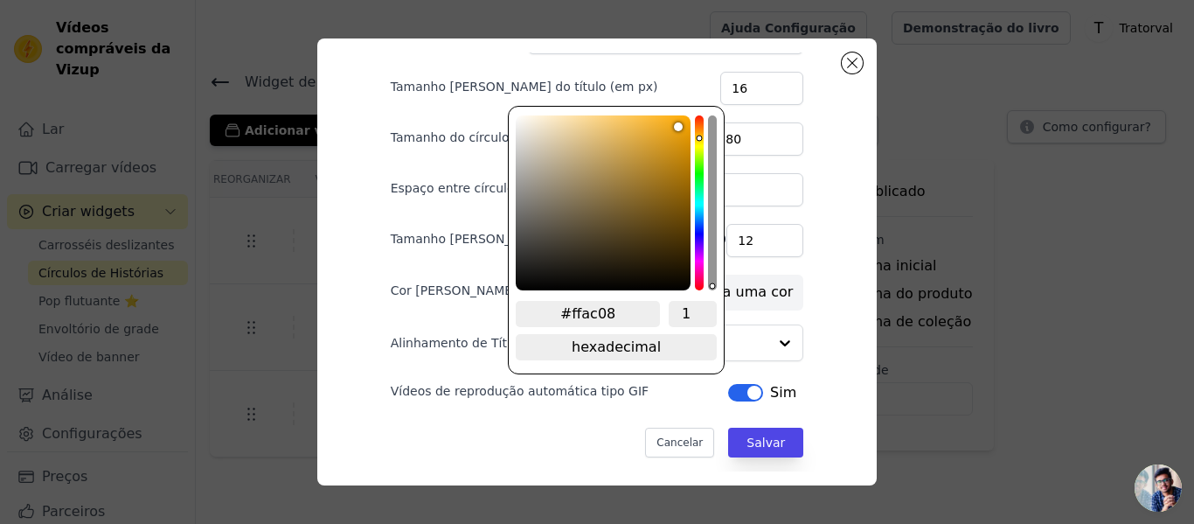
type input "#ffac06"
type input "#ffac05"
type input "#ffab04"
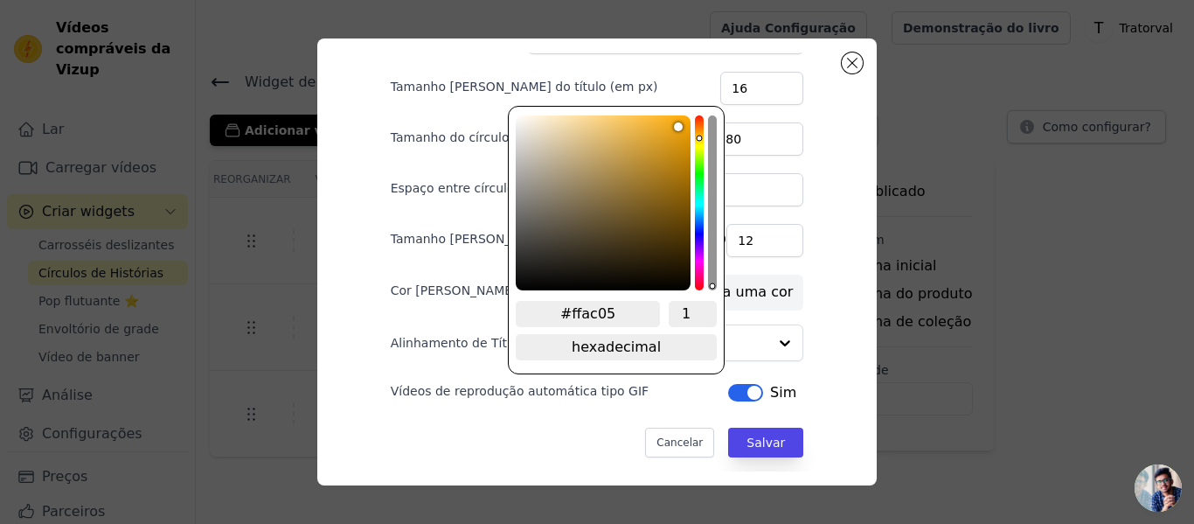
type input "#ffab04"
type input "#ffab03"
type input "#ffaa01"
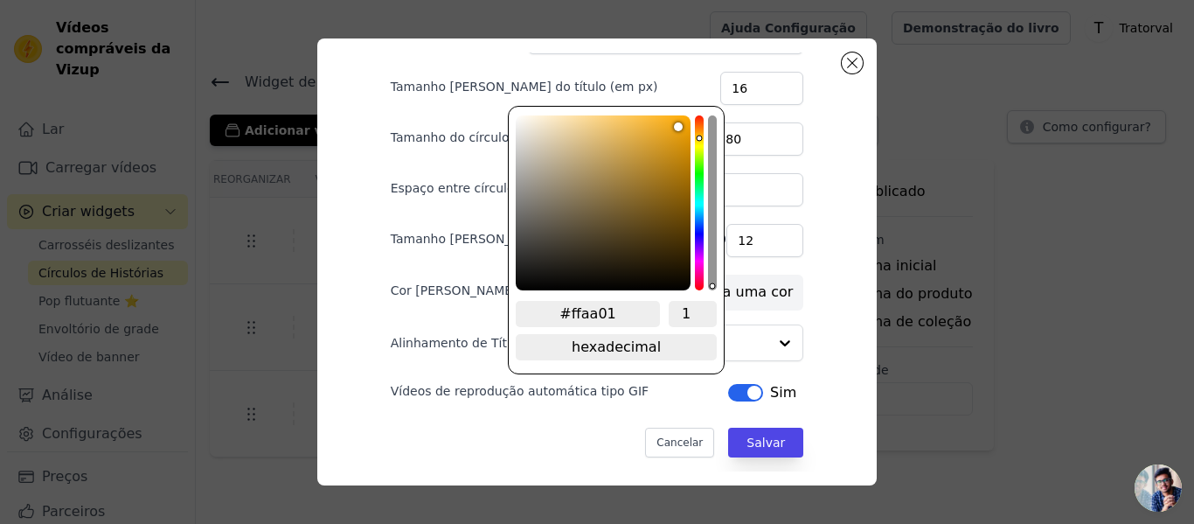
type input "#ffaa00"
drag, startPoint x: 685, startPoint y: 121, endPoint x: 695, endPoint y: 109, distance: 15.5
click at [695, 109] on div "#ffaa00 1 hexadecimal mudar para rgb" at bounding box center [616, 240] width 217 height 268
type input "#ffbf00"
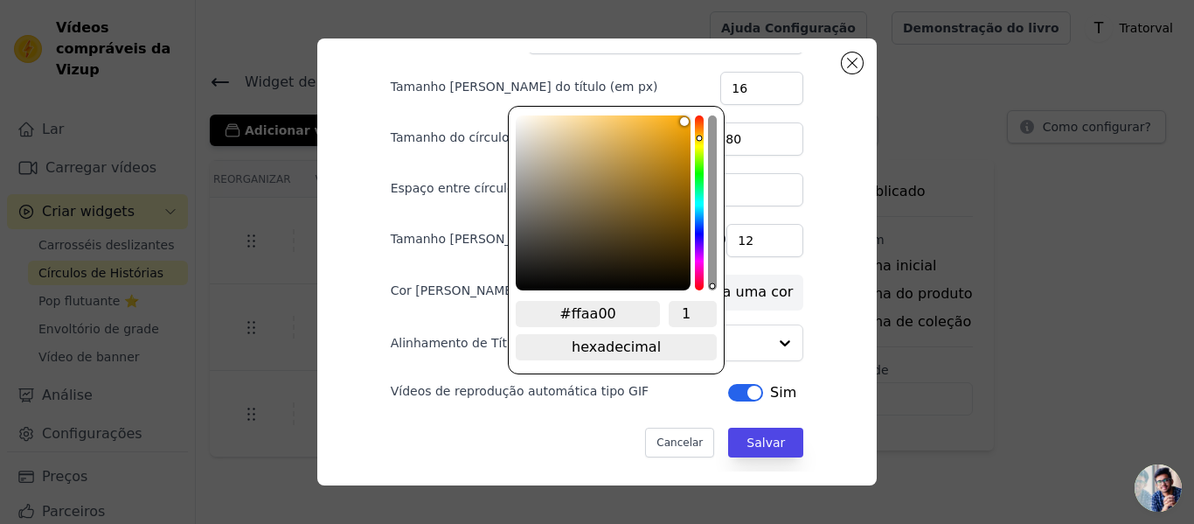
type input "#ffbf00"
type input "#ffc800"
type input "#ffd000"
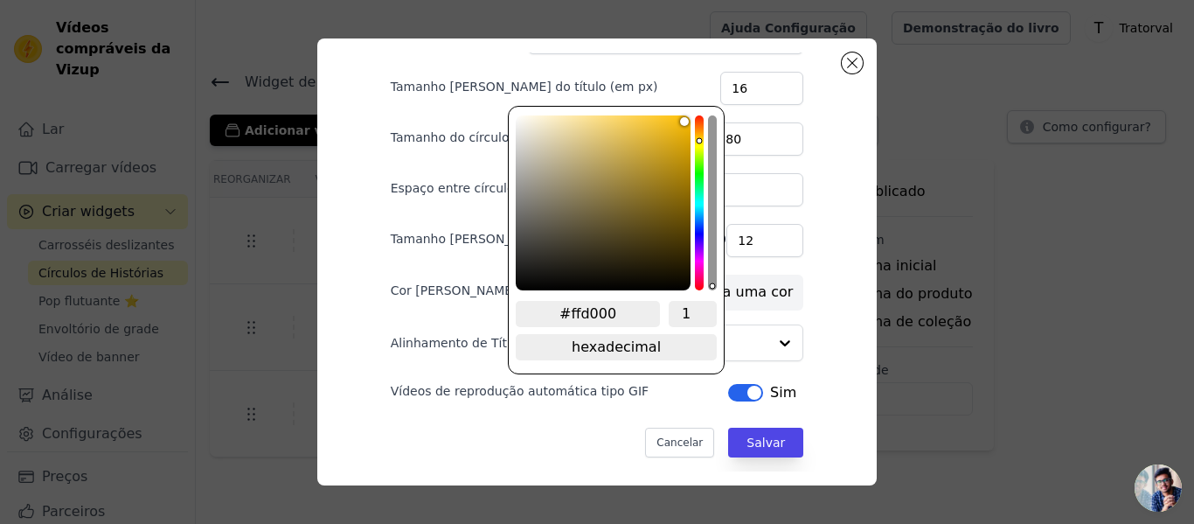
type input "#ffd900"
type input "#ffdd00"
type input "#ffe500"
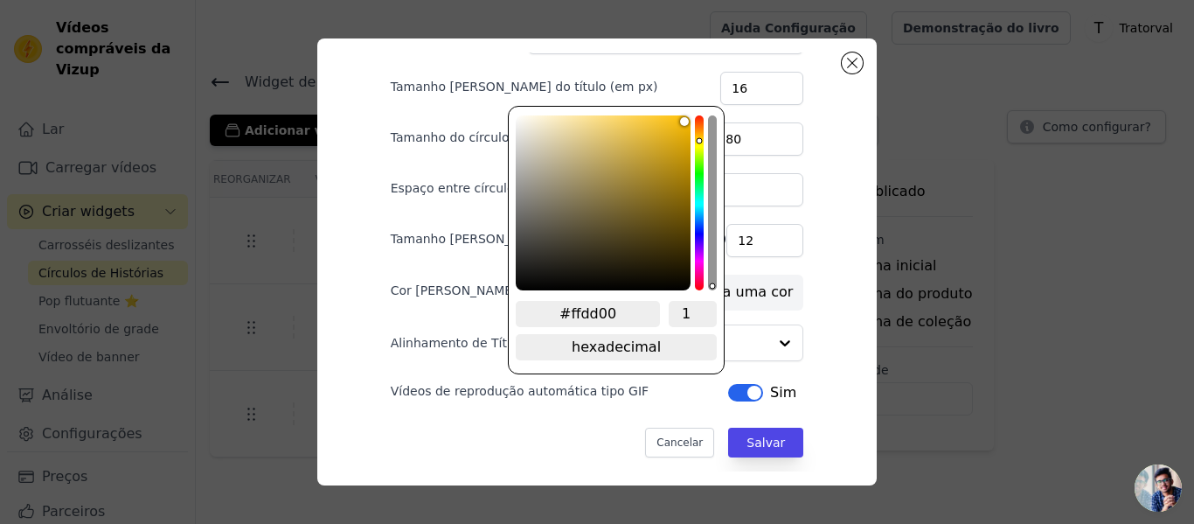
type input "#ffe500"
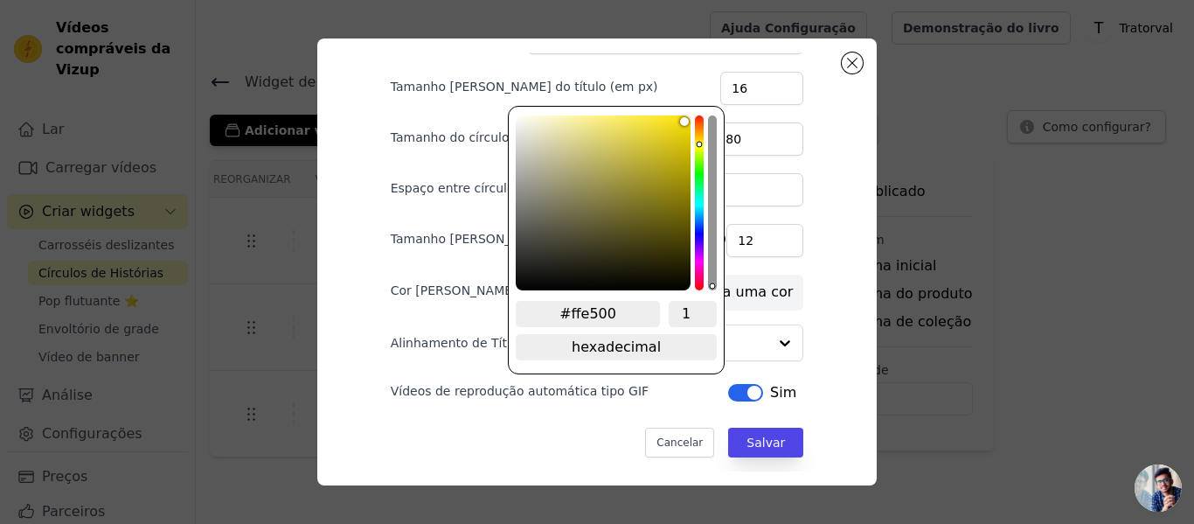
type input "#ffdd00"
type input "#ffd900"
type input "#ffd000"
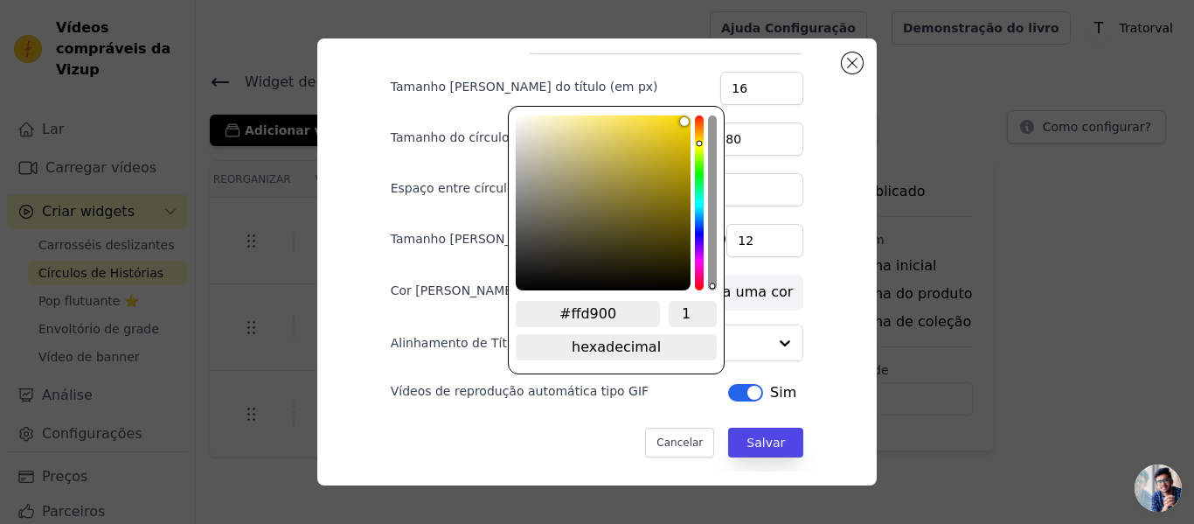
type input "#ffd000"
type input "#ffd900"
type input "#ffdd00"
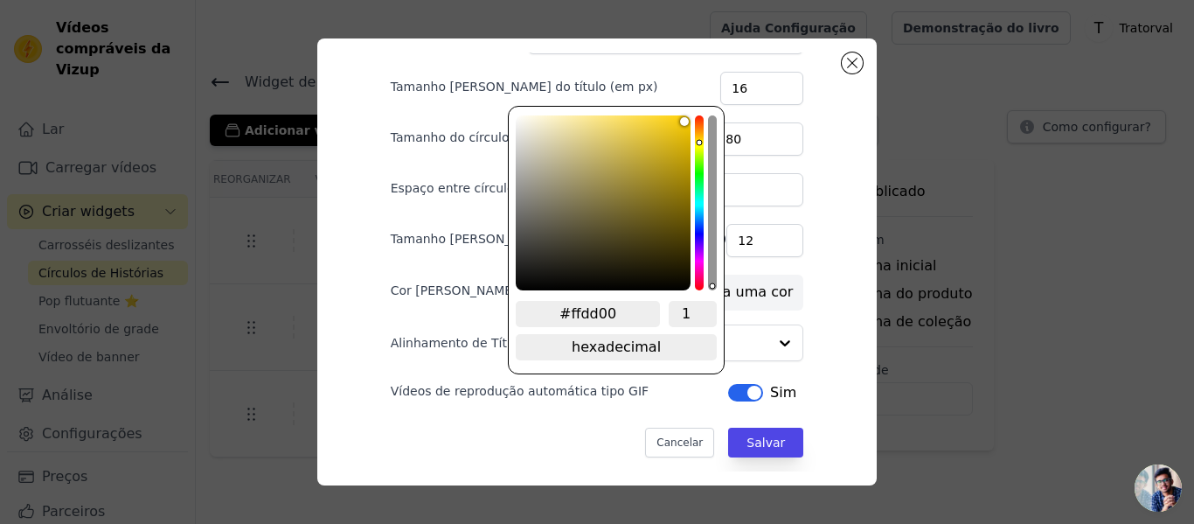
type input "#ffe500"
type input "#ffdd00"
drag, startPoint x: 699, startPoint y: 137, endPoint x: 515, endPoint y: 69, distance: 195.8
click at [698, 141] on div "canal de matiz" at bounding box center [699, 202] width 9 height 175
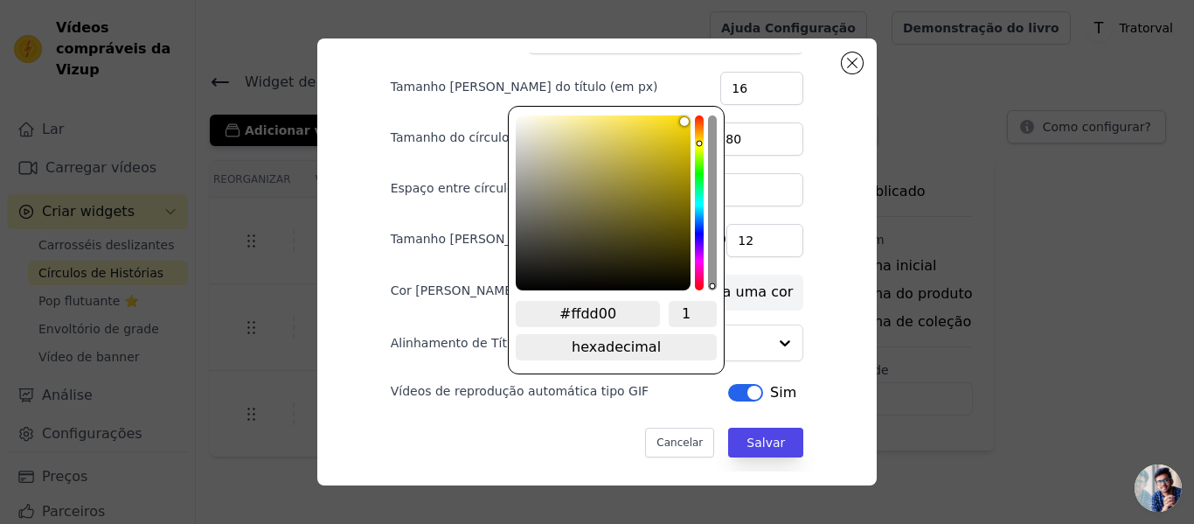
click at [594, 302] on input "#ffdd00" at bounding box center [588, 314] width 144 height 26
paste input "rgb(255, 183, 0)"
type input "rgb(255, 183, 0)"
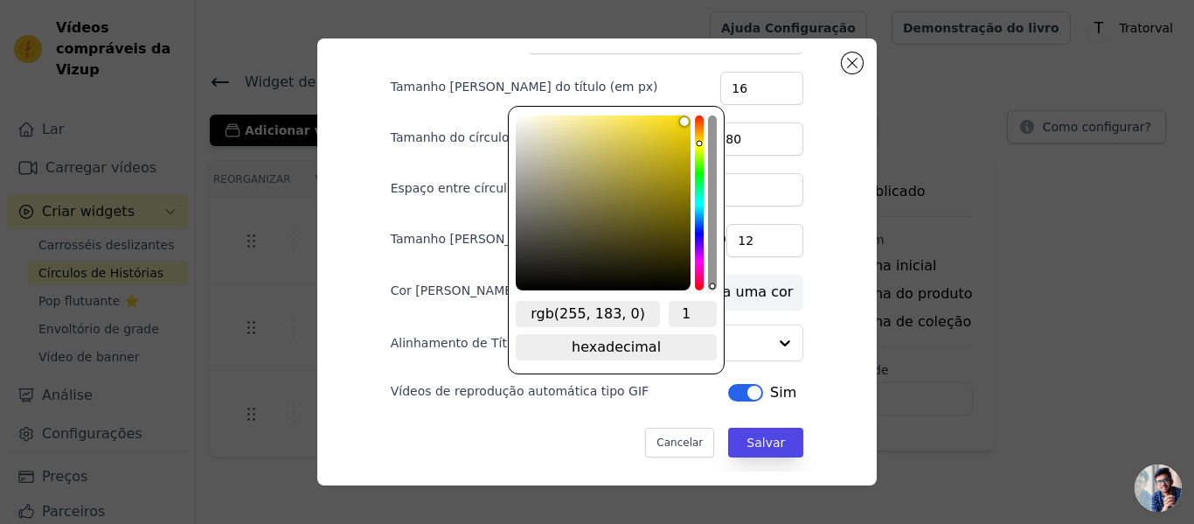
click at [392, 254] on div "Área de trabalho Móvel Cabeçalho Tamanho da fonte do título (em px) 16 Tamanho …" at bounding box center [597, 150] width 469 height 419
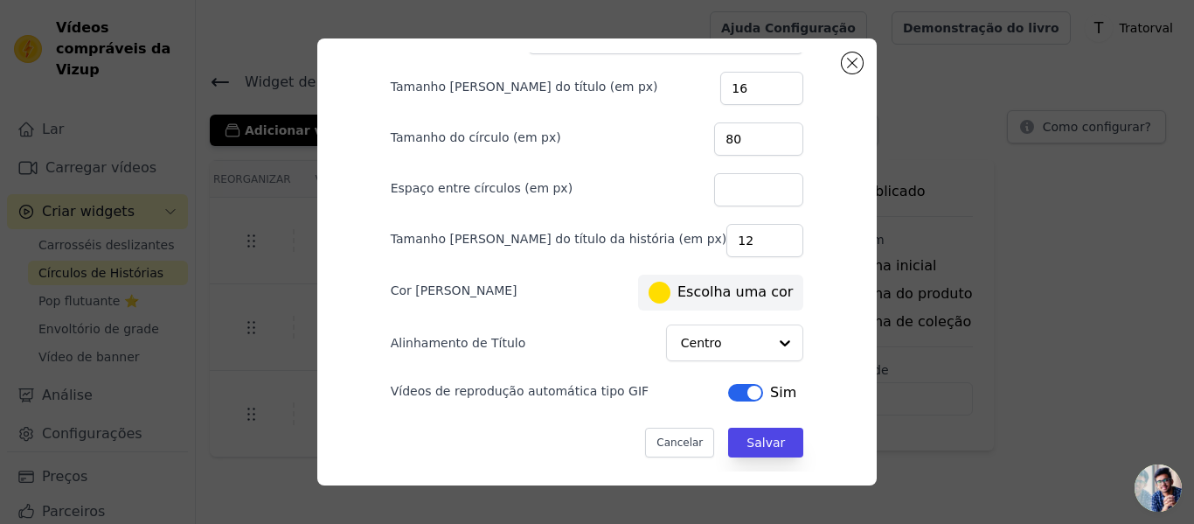
click at [616, 289] on div "Área de trabalho Móvel Cabeçalho Tamanho da fonte do título (em px) 16 Tamanho …" at bounding box center [597, 150] width 469 height 419
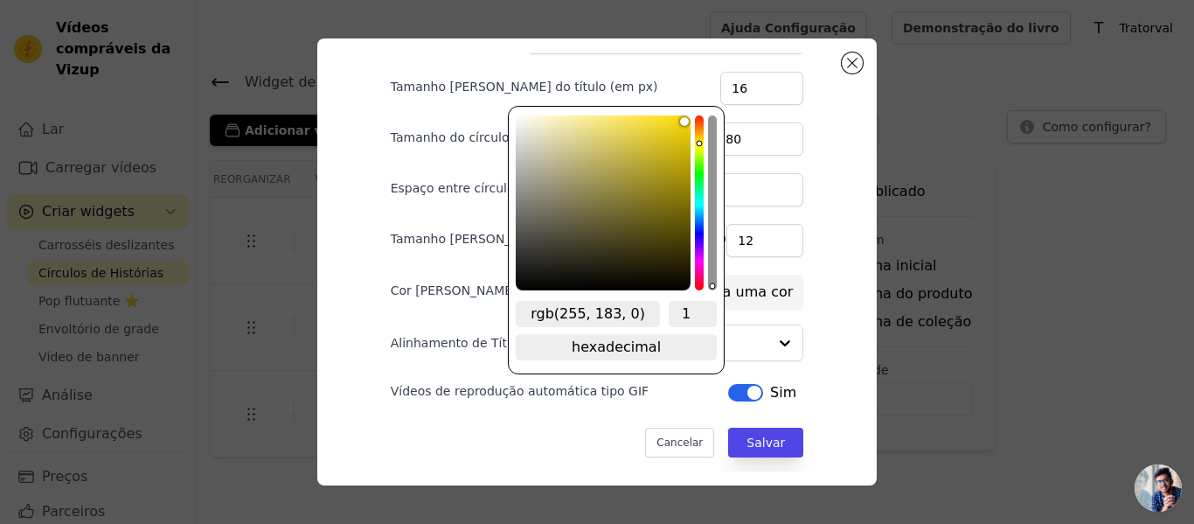
click at [606, 314] on input "rgb(255, 183, 0)" at bounding box center [588, 314] width 144 height 26
paste input "#b6a220"
click at [638, 315] on input "rgb(255, 183, 0)" at bounding box center [588, 314] width 144 height 26
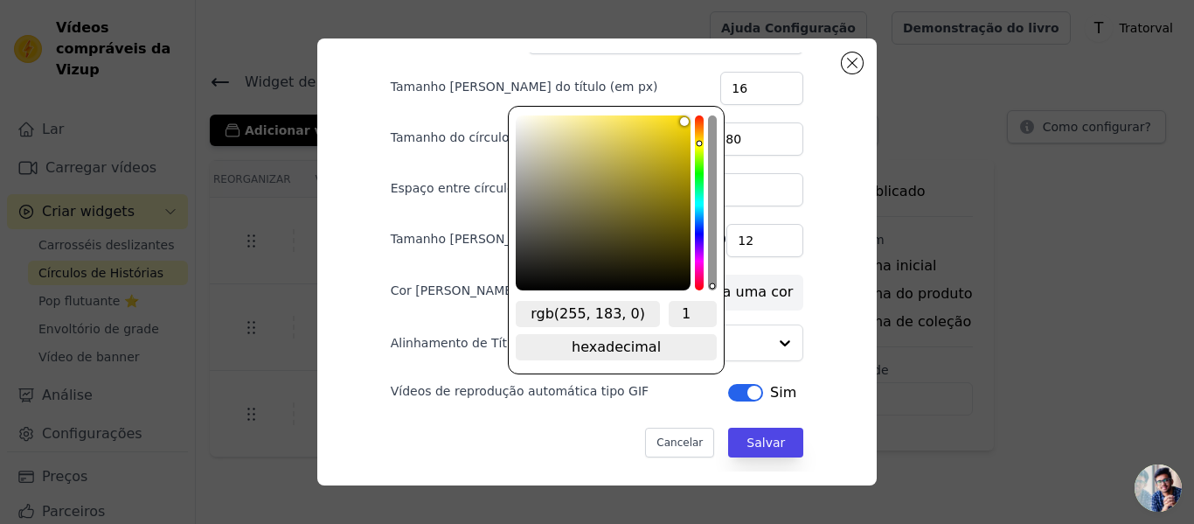
drag, startPoint x: 537, startPoint y: 309, endPoint x: 507, endPoint y: 309, distance: 29.7
click at [507, 309] on div "Área de trabalho Móvel Cabeçalho Tamanho da fonte do título (em px) 16 Tamanho …" at bounding box center [597, 150] width 469 height 419
type input "#b6a220"
click at [660, 165] on div "seletor de cores" at bounding box center [603, 202] width 175 height 175
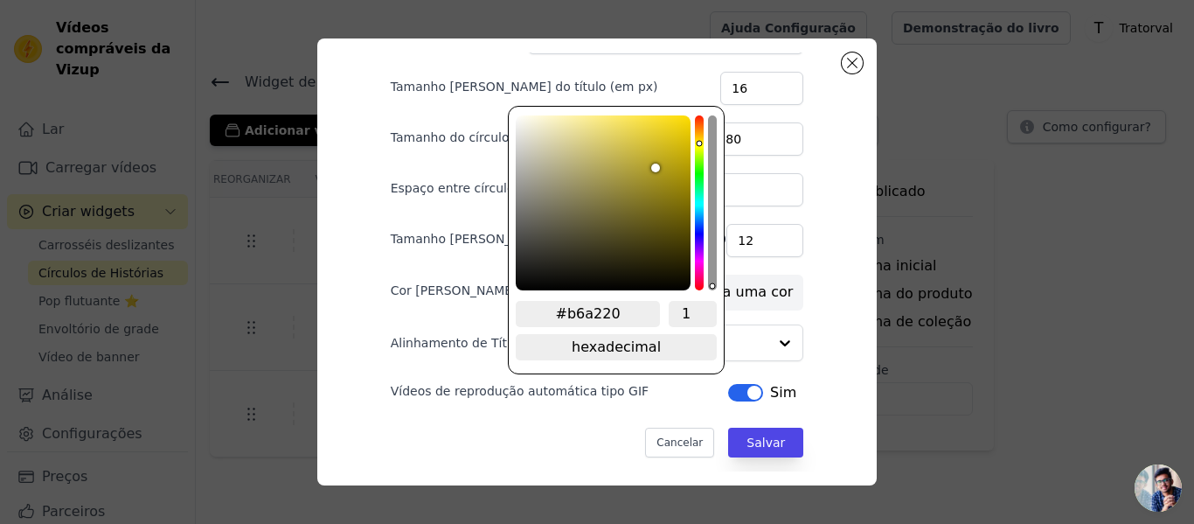
type input "#bfaa21"
type input "#c0ab22"
type input "#c3ad20"
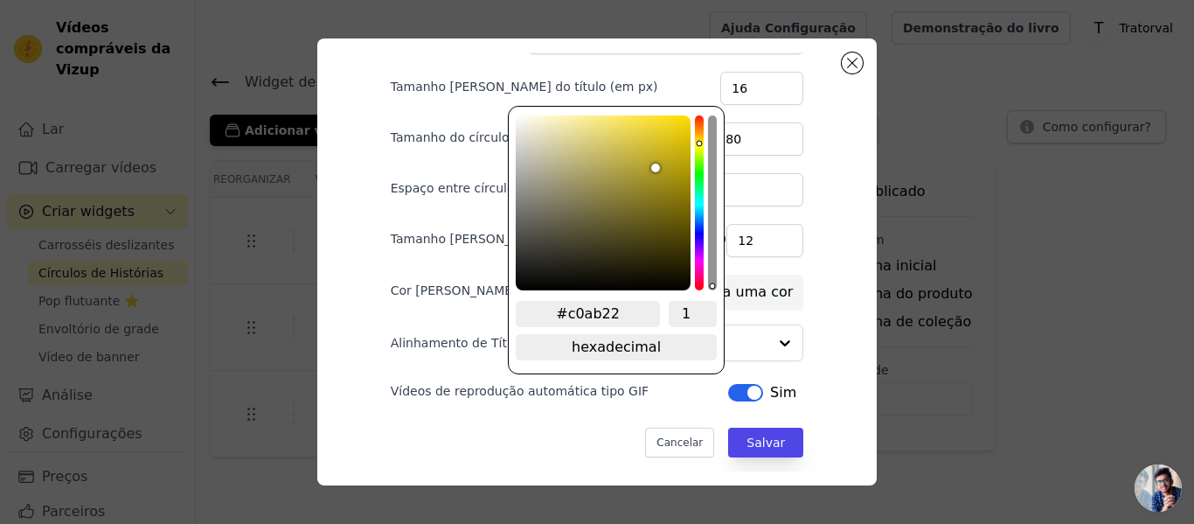
type input "#c3ad20"
type input "#c4ae20"
type input "#c6af20"
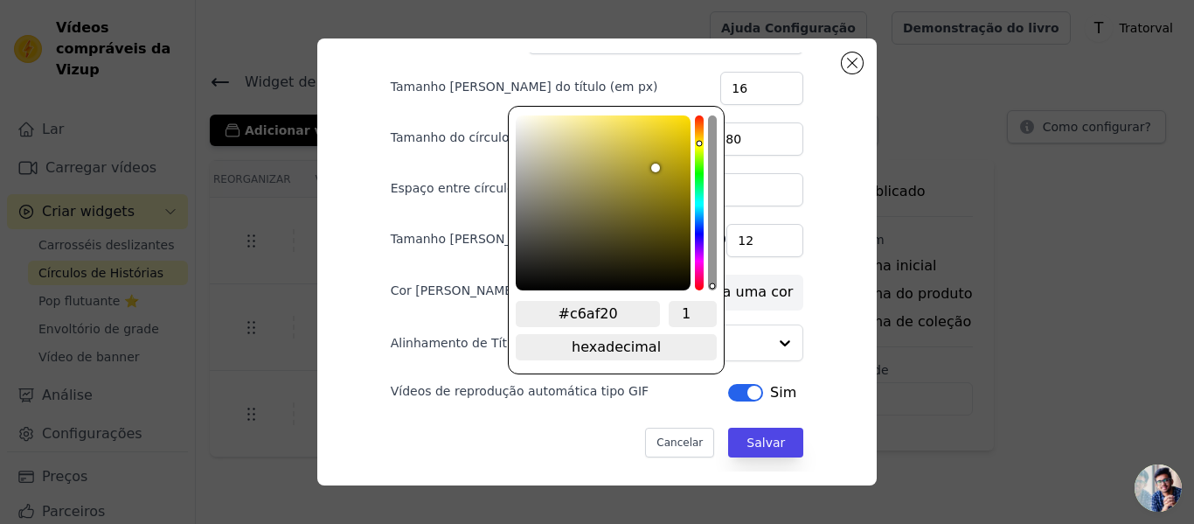
type input "#c8b21f"
type input "#cbb41e"
type input "#cdb61e"
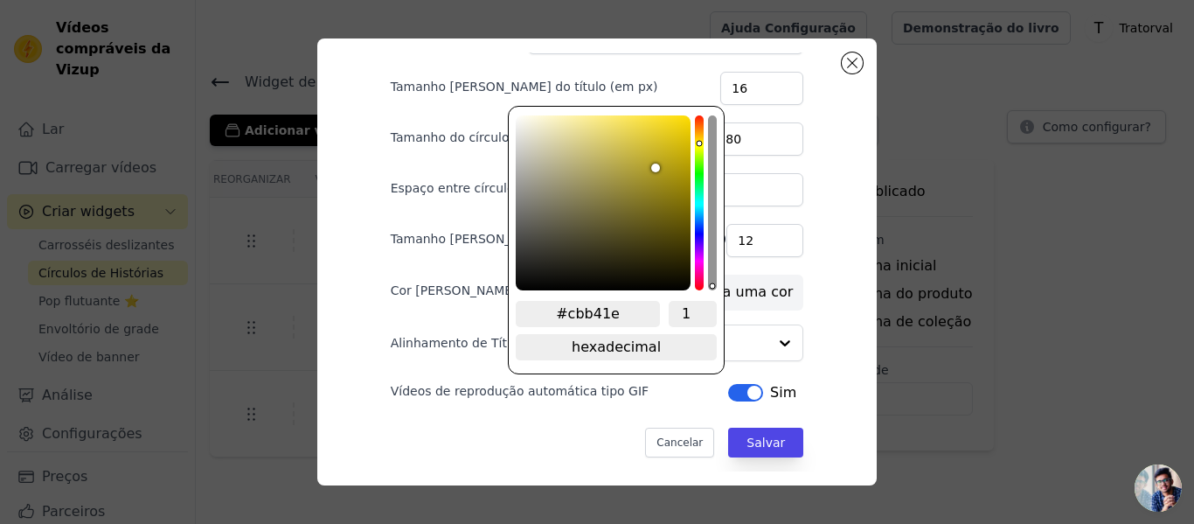
type input "#cdb61e"
type input "#d0b81d"
type input "#d4bb1b"
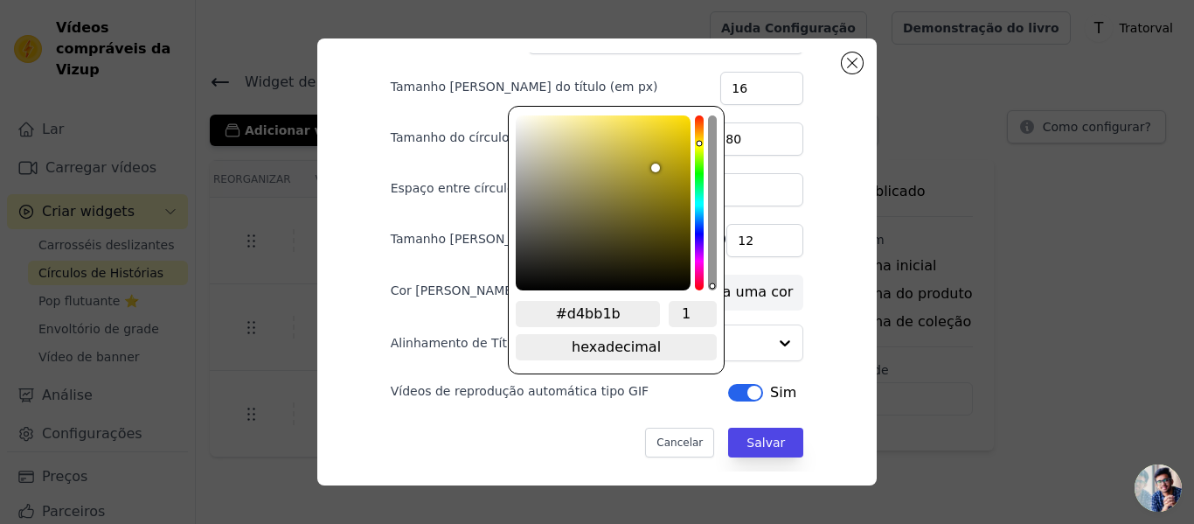
type input "#d6bd1b"
type input "#d9bf19"
type input "#dbc118"
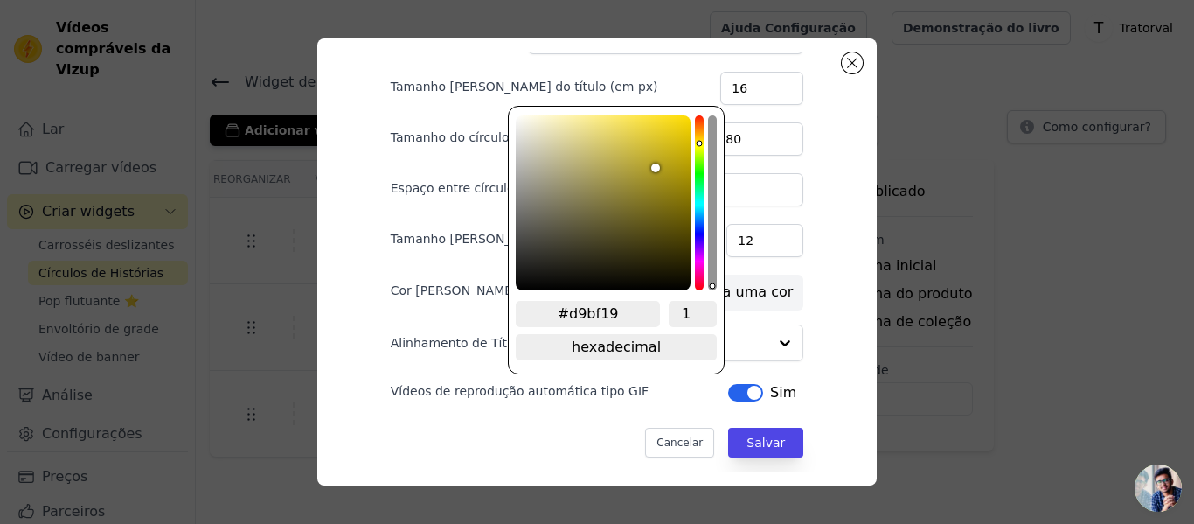
type input "#dbc118"
type input "#dec316"
type input "#e0c515"
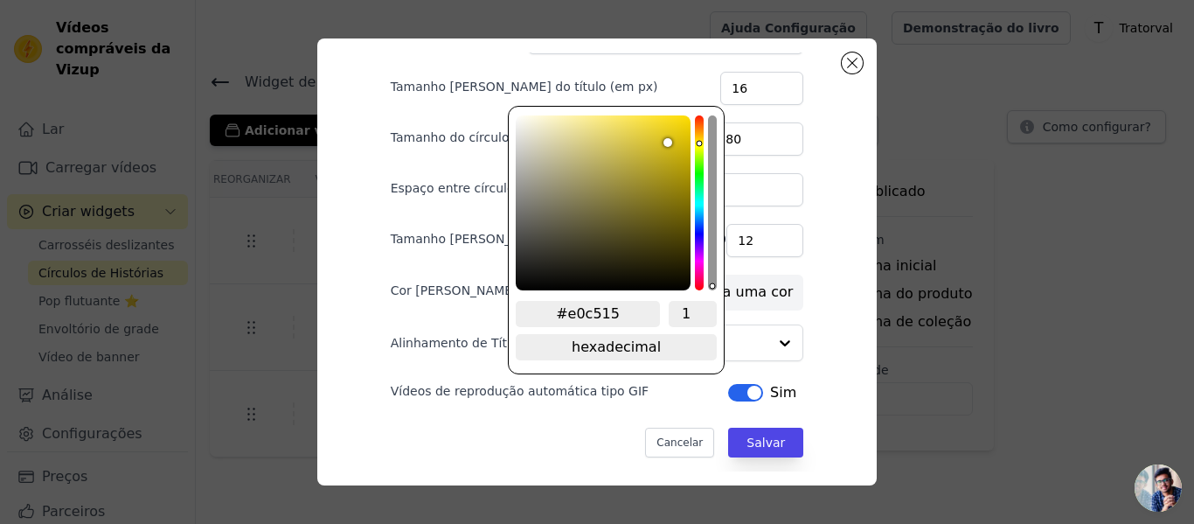
type input "#e4c815"
type input "#e5c912"
type input "#e9cc11"
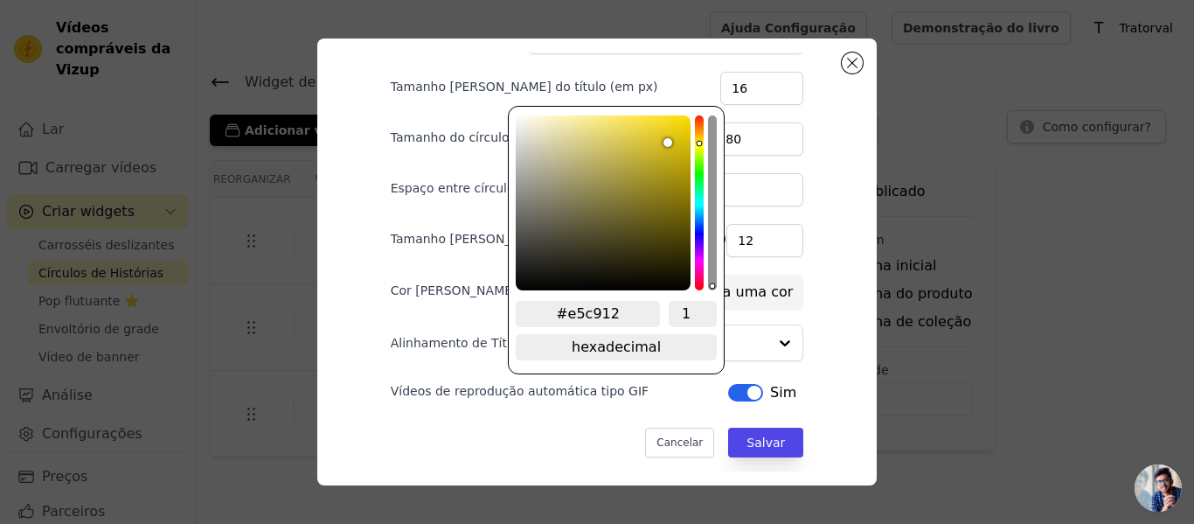
type input "#e9cc11"
type input "#eace12"
type input "#edd011"
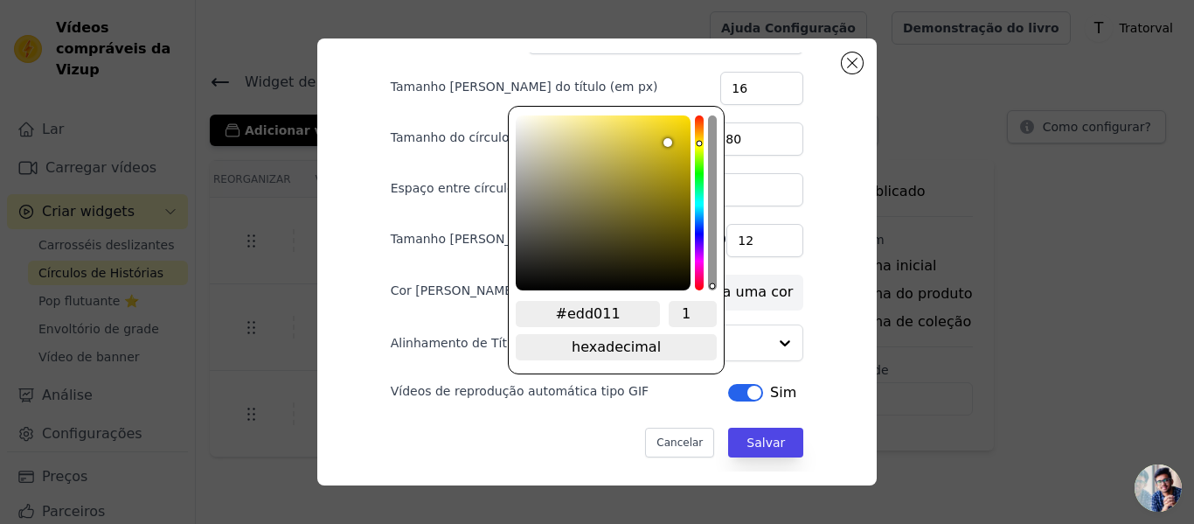
type input "#f0d20e"
type input "#f2d40f"
type input "#f5d60d"
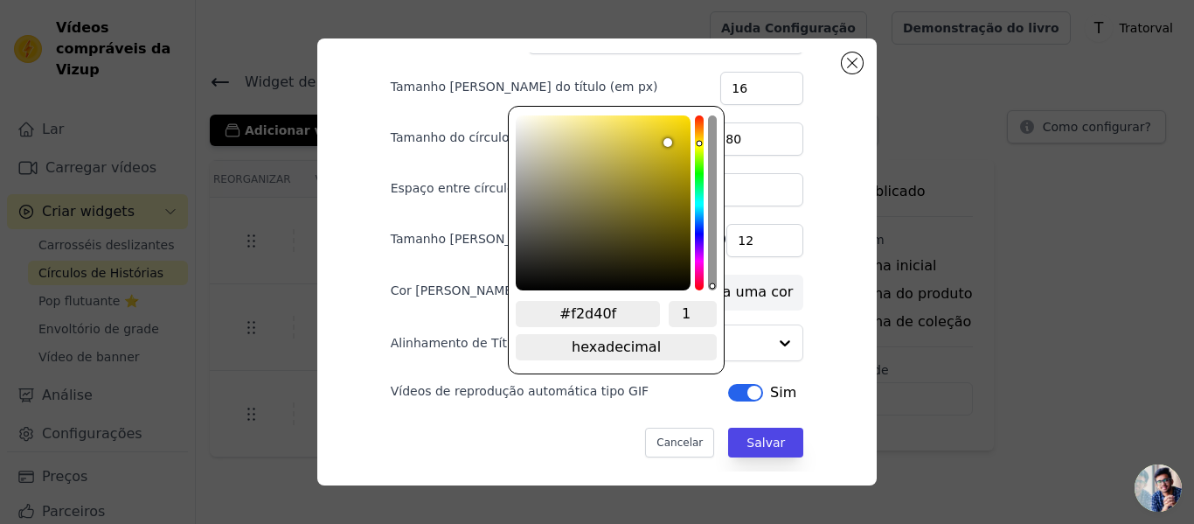
type input "#f5d60d"
type input "#f7d80c"
type input "#f9d90c"
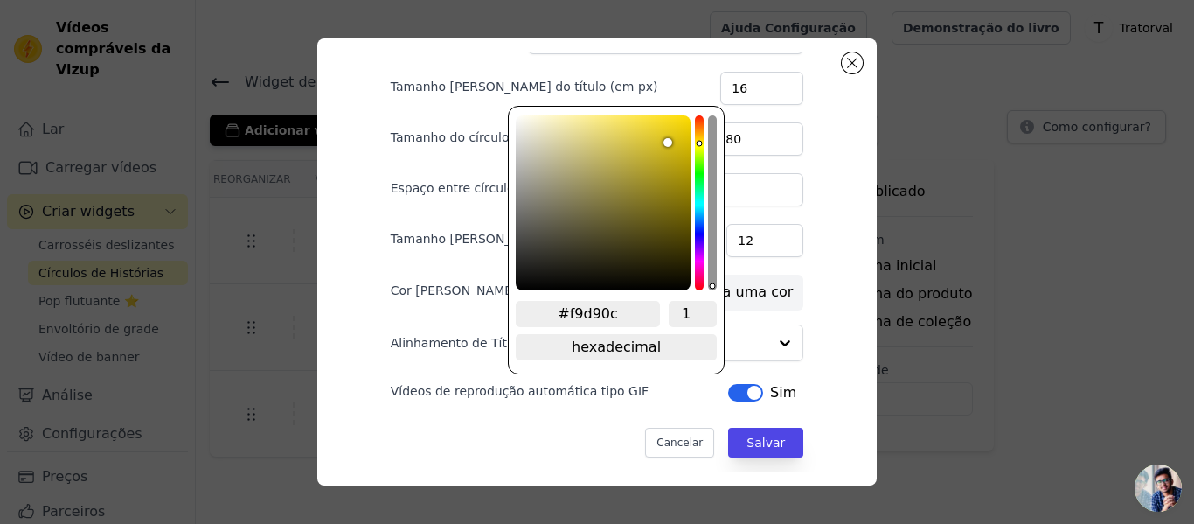
type input "#fada0c"
type input "#fcdc0d"
type input "#fedd0d"
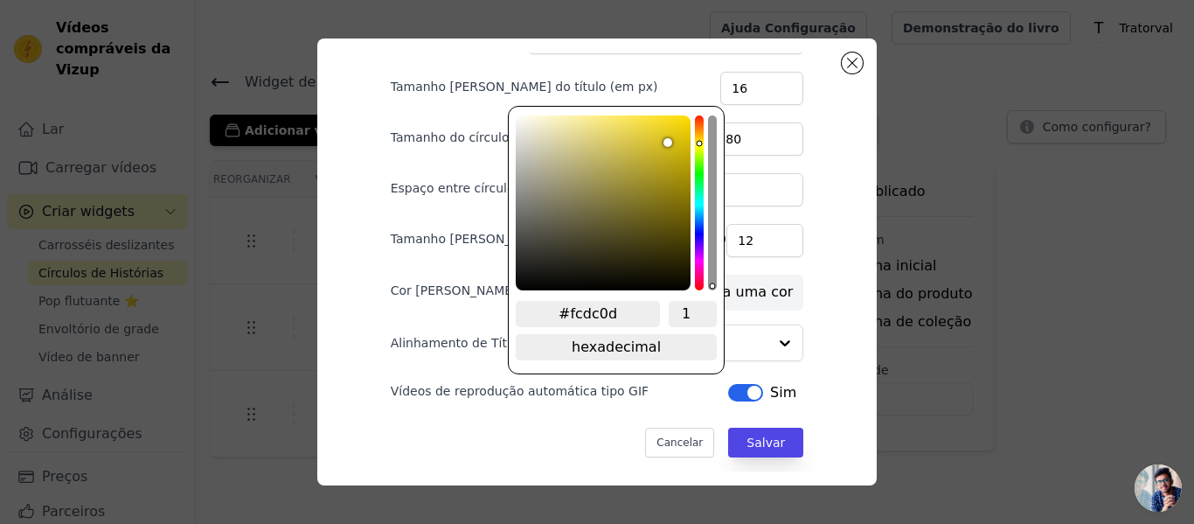
type input "#fedd0d"
type input "#ffdf0d"
type input "#ffdf0e"
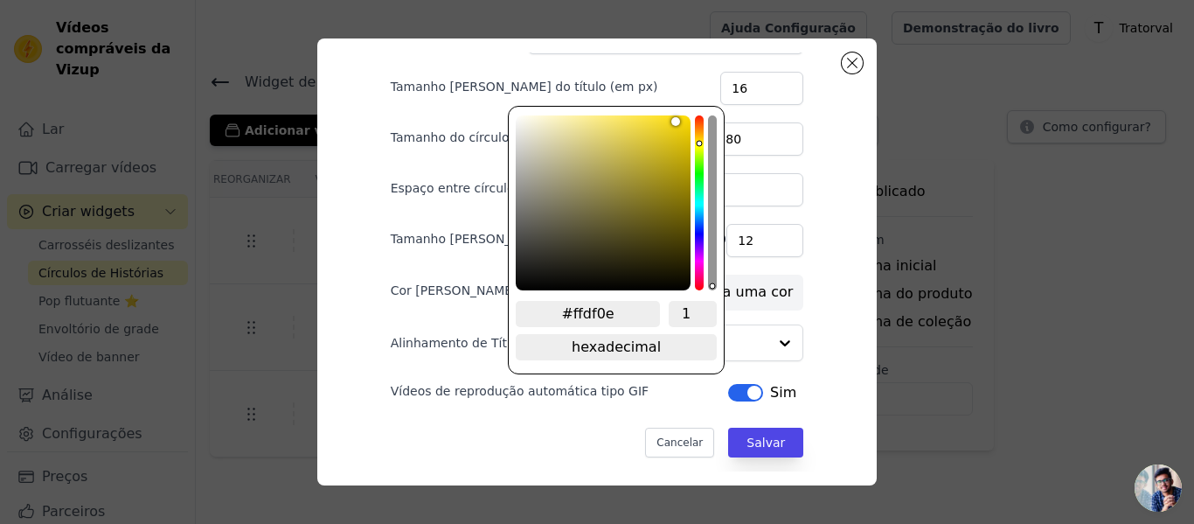
type input "#ffdf0f"
type input "#ffdf11"
type input "#ffdf0f"
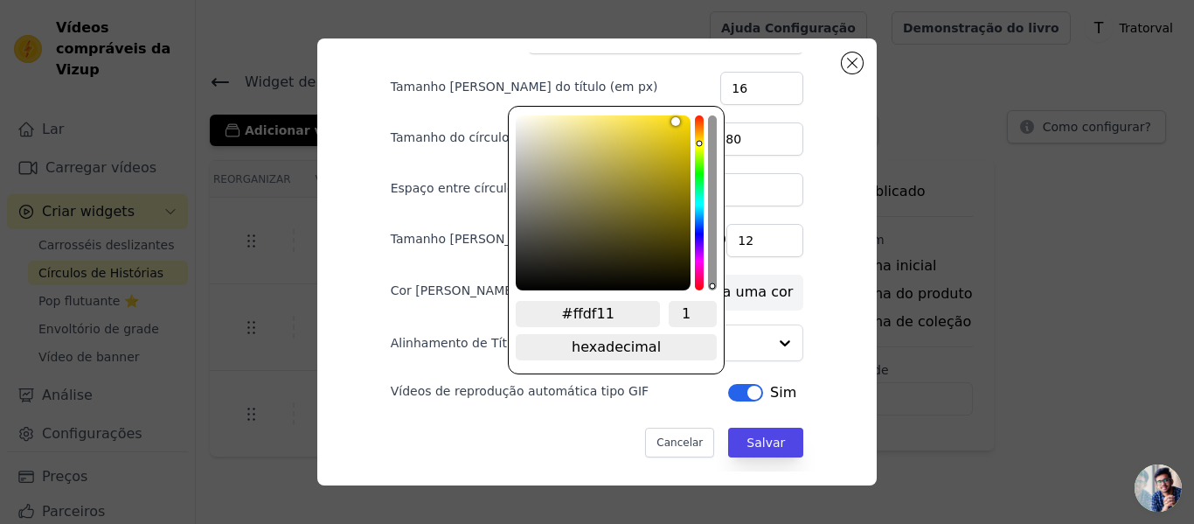
type input "#ffdf0f"
type input "#ffdf0e"
type input "#ffdf0d"
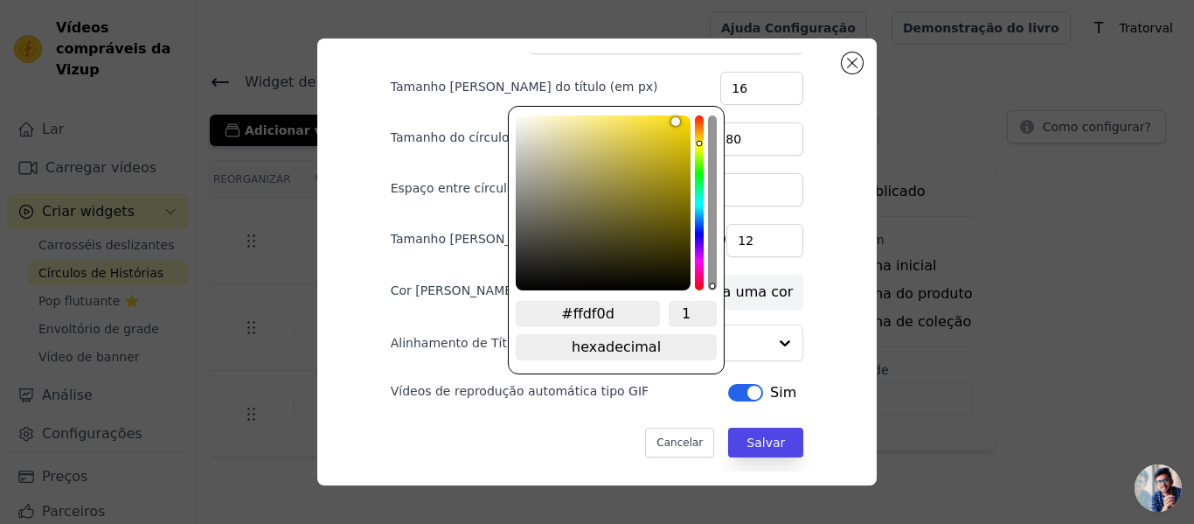
type input "#ffde0a"
type input "#ffde08"
type input "#ffde05"
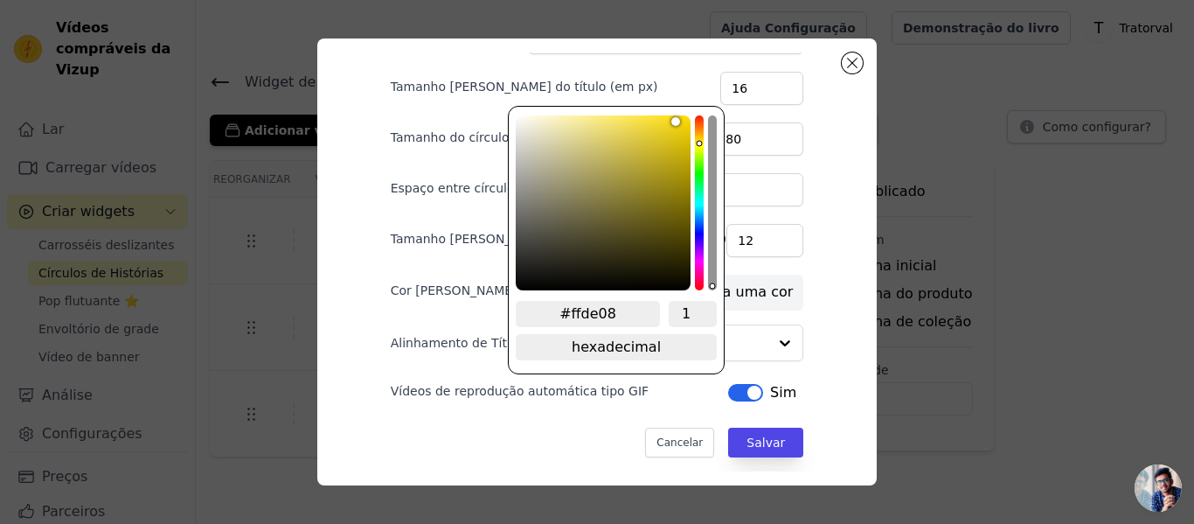
type input "#ffde05"
type input "#ffdd03"
type input "#ffdd00"
drag, startPoint x: 660, startPoint y: 160, endPoint x: 706, endPoint y: 94, distance: 80.5
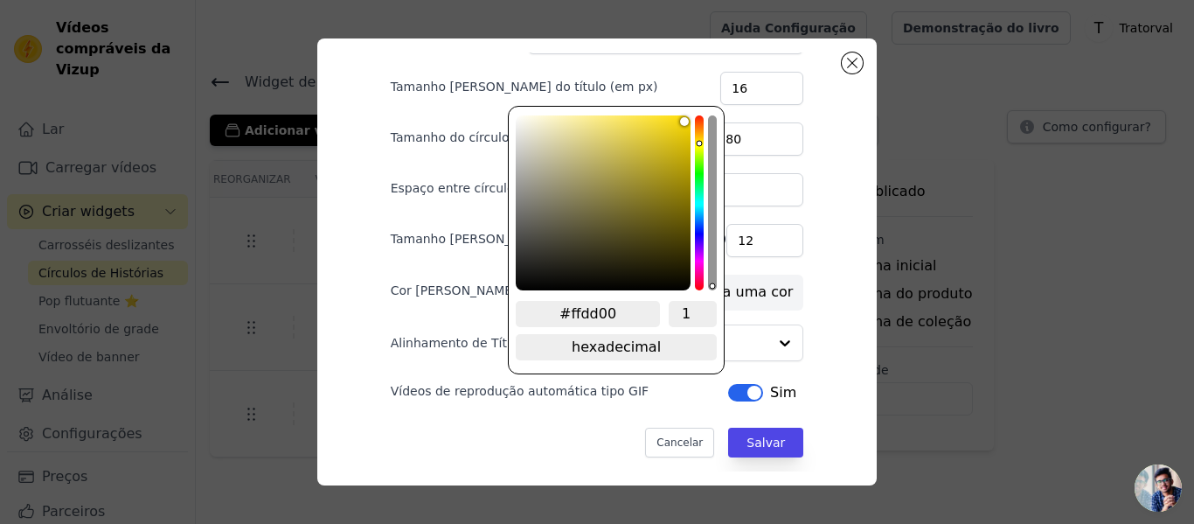
click at [707, 88] on div "Área de trabalho Móvel Cabeçalho Tamanho da fonte do título (em px) 16 Tamanho …" at bounding box center [597, 150] width 469 height 419
click at [617, 301] on input "#ffdd00" at bounding box center [588, 314] width 144 height 26
paste input "rgb(255, 183, 0)"
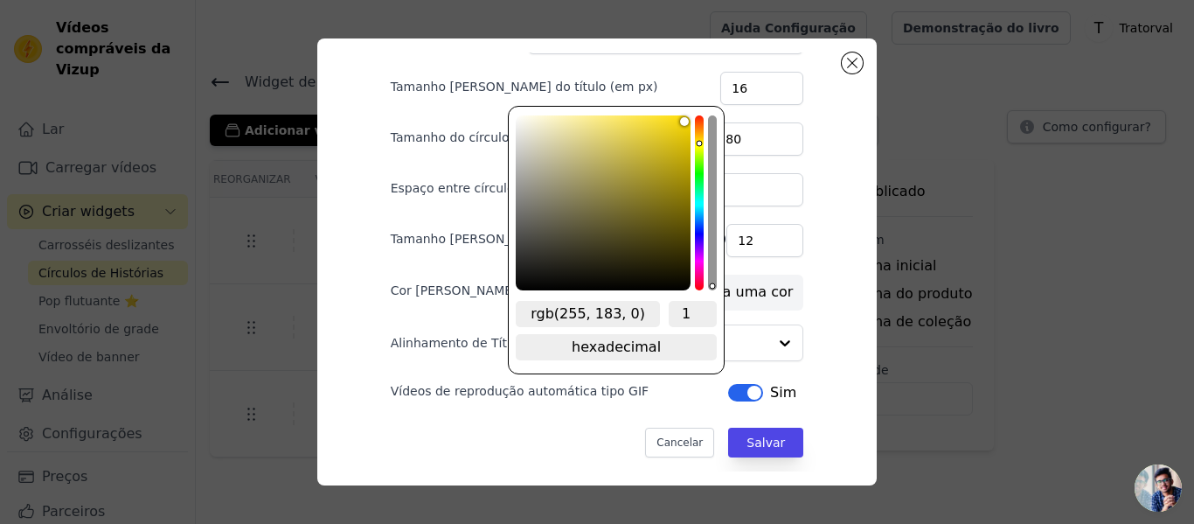
type input "rgb(255, 183, 0)"
paste input "#ffb700"
type input "#ffb700"
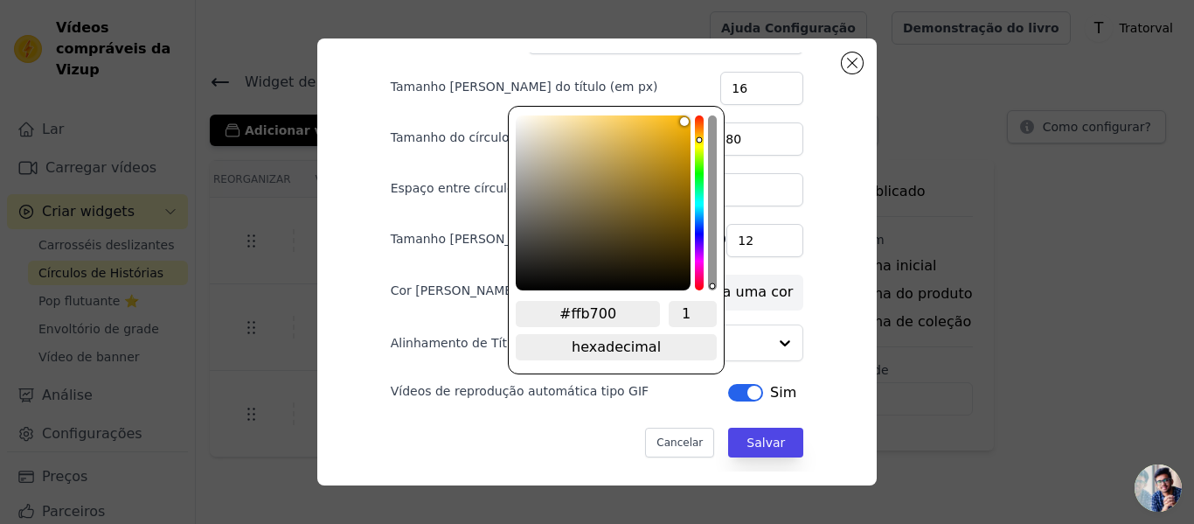
click at [418, 285] on font "Cor da borda" at bounding box center [454, 290] width 127 height 14
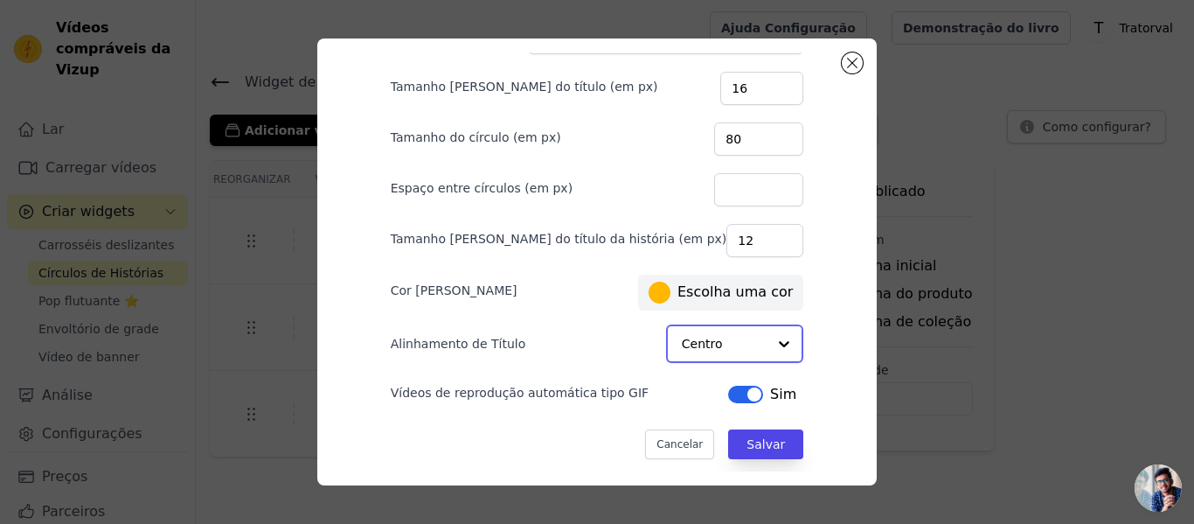
click at [683, 348] on input "Alinhamento de Título" at bounding box center [725, 343] width 86 height 35
click at [682, 345] on input "Alinhamento de Título" at bounding box center [725, 343] width 86 height 35
click at [777, 336] on div "Área de trabalho Móvel Cabeçalho Tamanho da fonte do título (em px) 16 Tamanho …" at bounding box center [597, 150] width 469 height 419
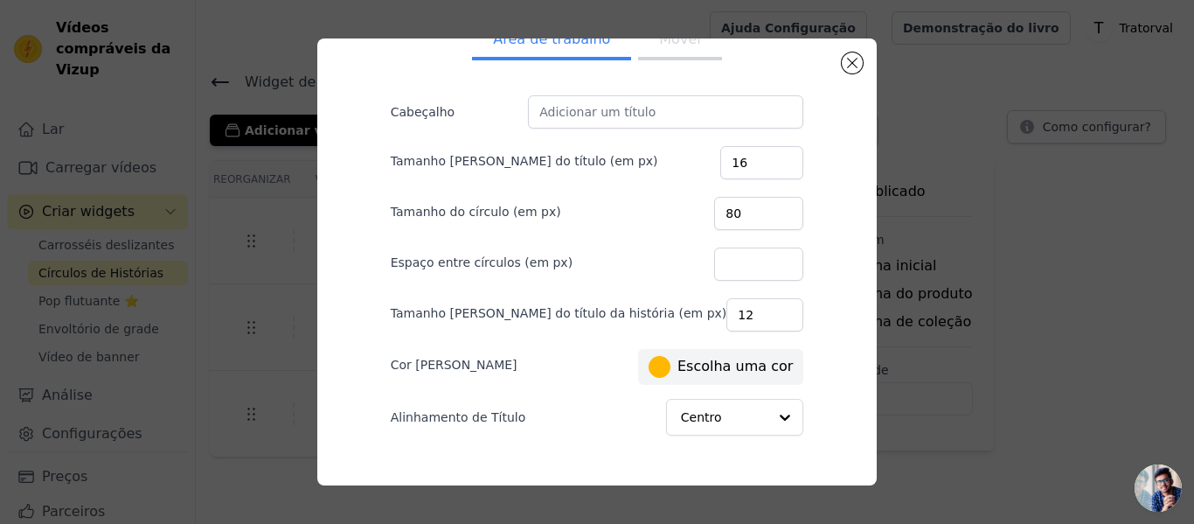
scroll to position [0, 0]
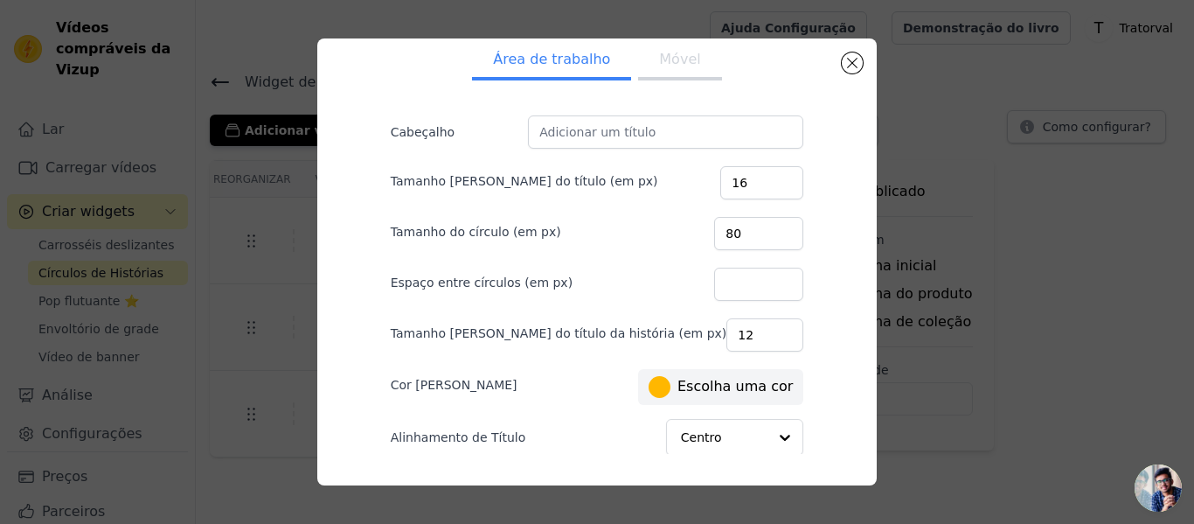
click at [659, 56] on font "Móvel" at bounding box center [679, 59] width 41 height 17
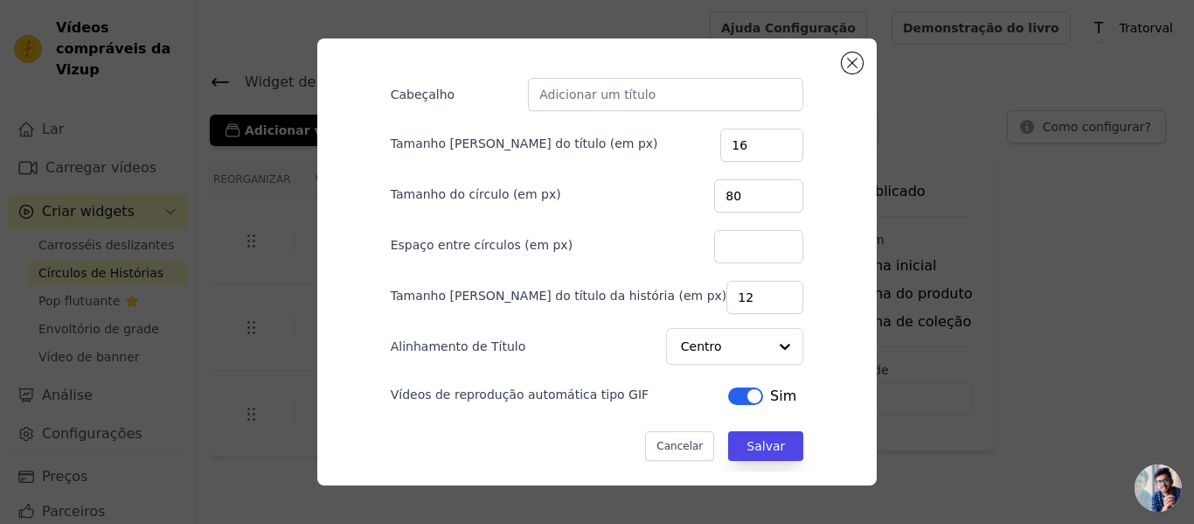
scroll to position [59, 0]
click at [739, 436] on button "Salvar" at bounding box center [765, 443] width 75 height 30
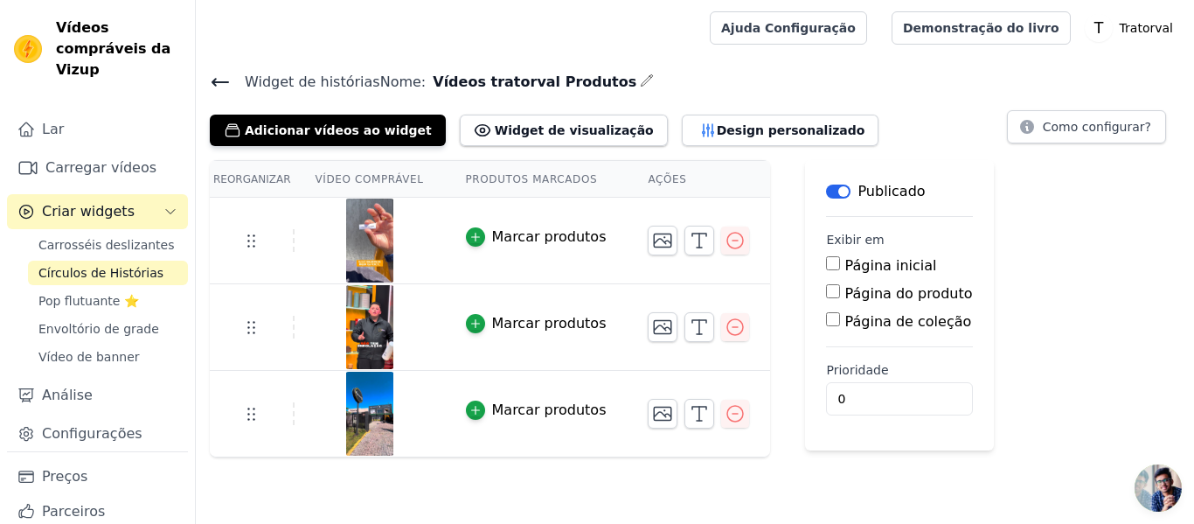
click at [225, 83] on icon at bounding box center [220, 82] width 21 height 21
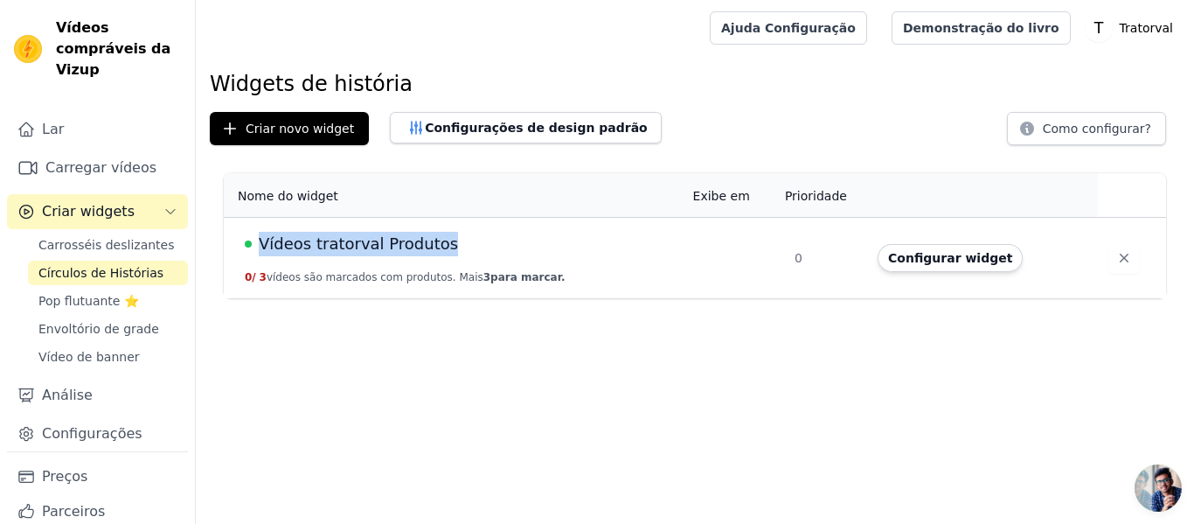
drag, startPoint x: 439, startPoint y: 246, endPoint x: 257, endPoint y: 246, distance: 181.8
click at [257, 246] on div "Vídeos tratorval Produtos" at bounding box center [459, 244] width 428 height 24
copy font "Vídeos tratorval Produtos"
click at [938, 264] on font "Configurar widget" at bounding box center [950, 258] width 124 height 14
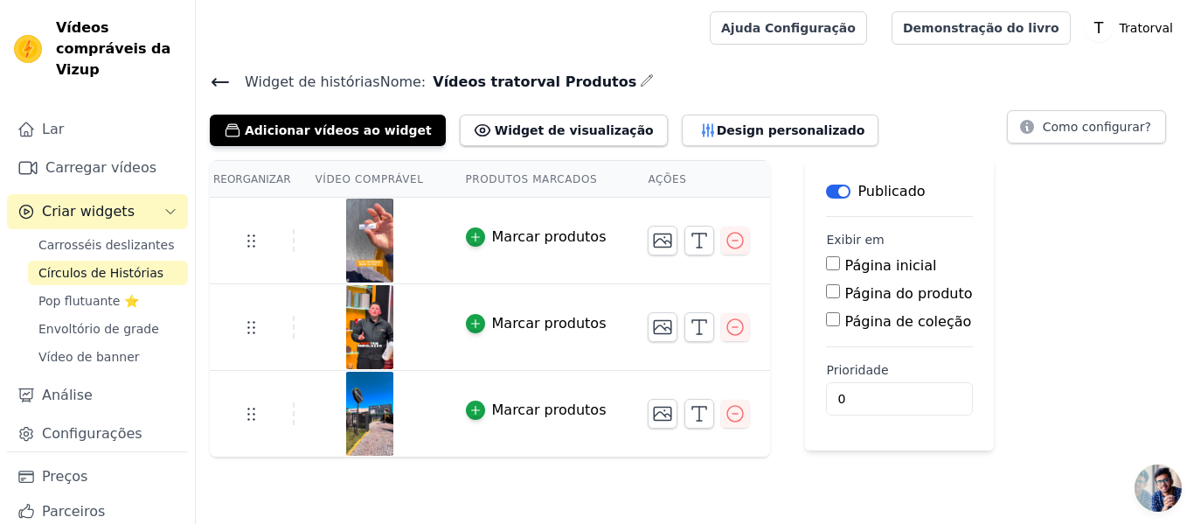
click at [826, 295] on input "Página do produto" at bounding box center [833, 291] width 14 height 14
checkbox input "true"
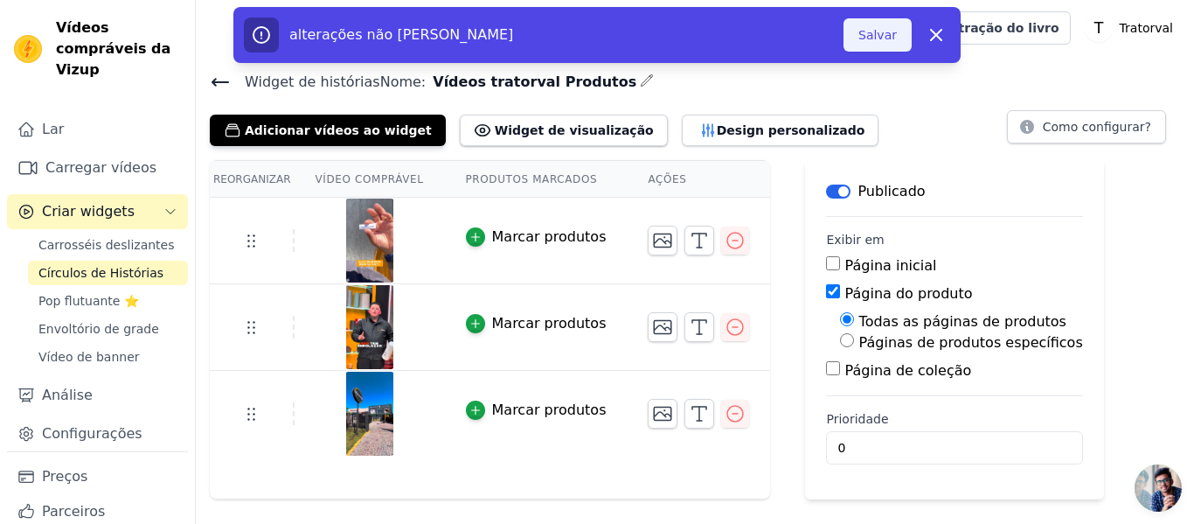
click at [878, 35] on font "Salvar" at bounding box center [878, 35] width 38 height 14
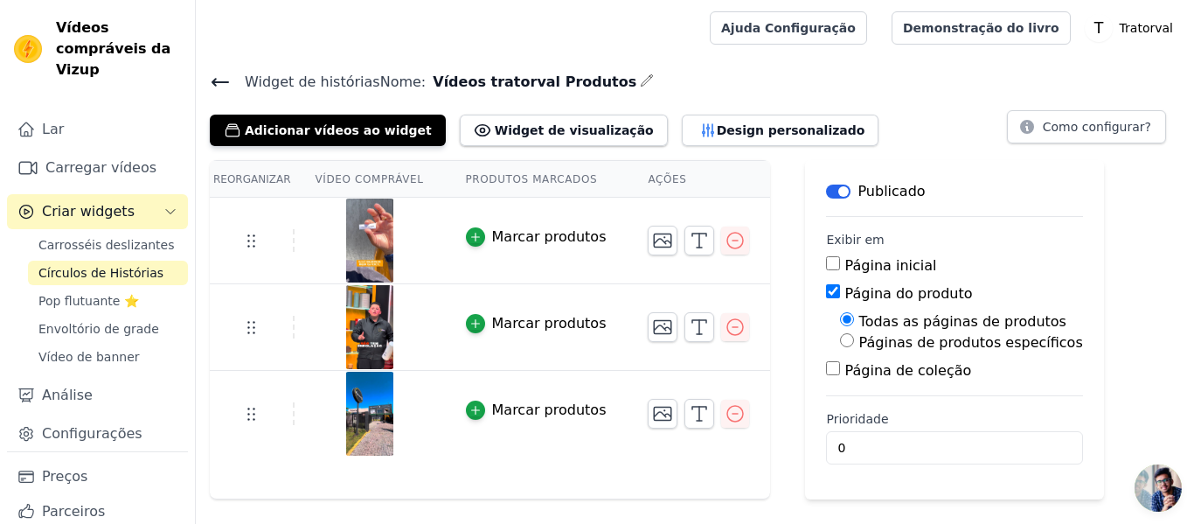
click at [840, 347] on div "Páginas de produtos específicos" at bounding box center [961, 342] width 242 height 21
click at [840, 343] on input "Páginas de produtos específicos" at bounding box center [847, 340] width 14 height 14
radio input "true"
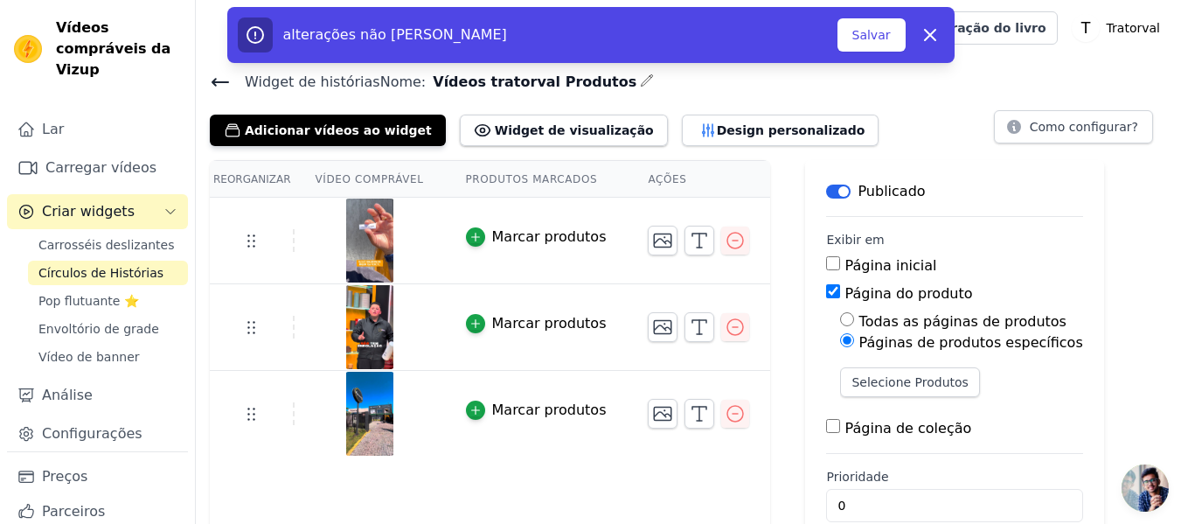
click at [840, 320] on input "Todas as páginas de produtos" at bounding box center [847, 319] width 14 height 14
radio input "true"
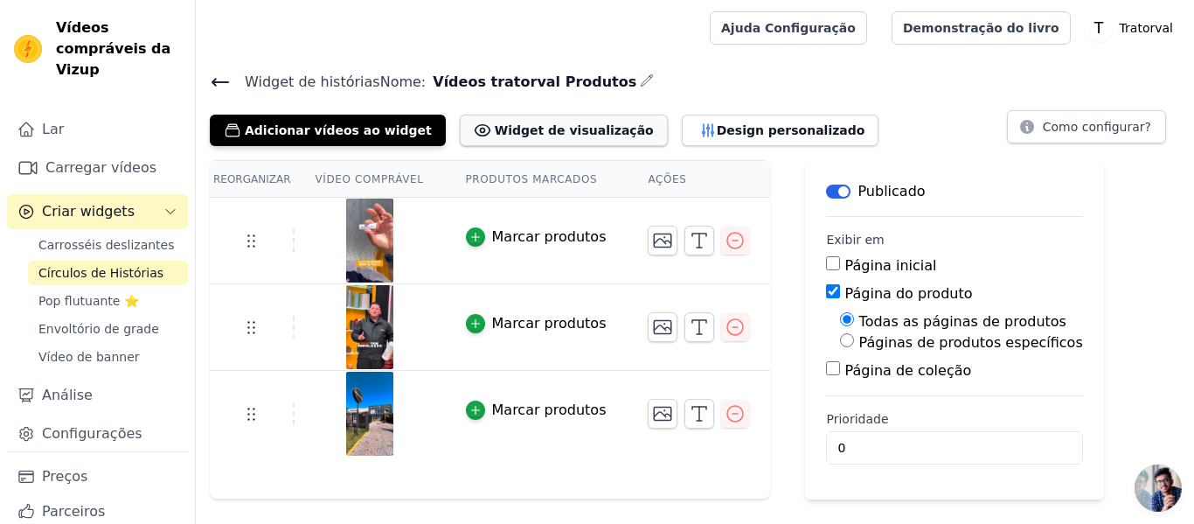
click at [565, 128] on font "Widget de visualização" at bounding box center [574, 130] width 159 height 14
click at [467, 80] on font "Vídeos tratorval Produtos" at bounding box center [535, 81] width 204 height 17
copy div "Vídeos tratorval Produtos"
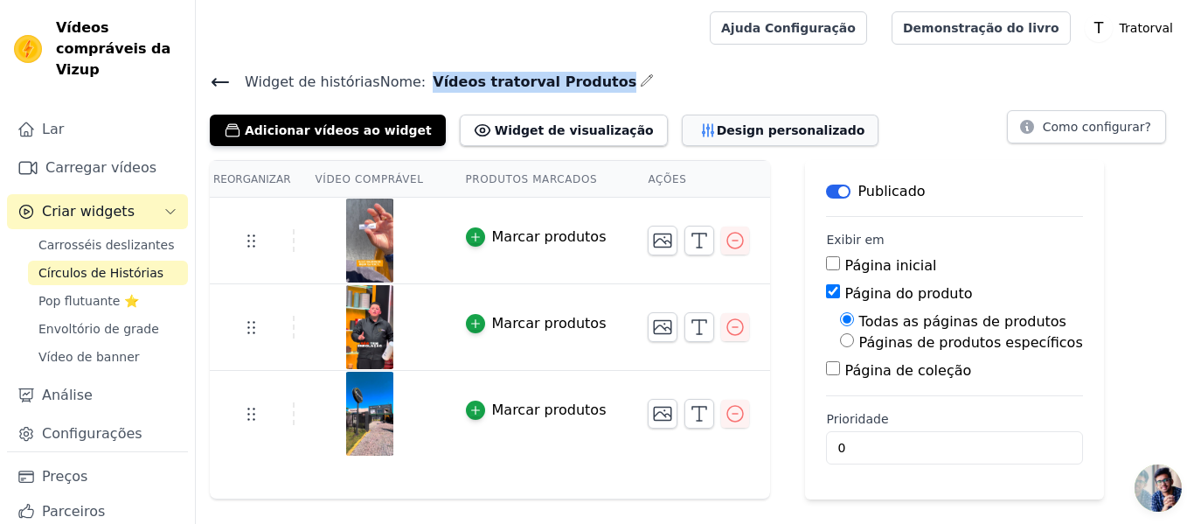
click at [682, 119] on button "Design personalizado" at bounding box center [781, 130] width 198 height 31
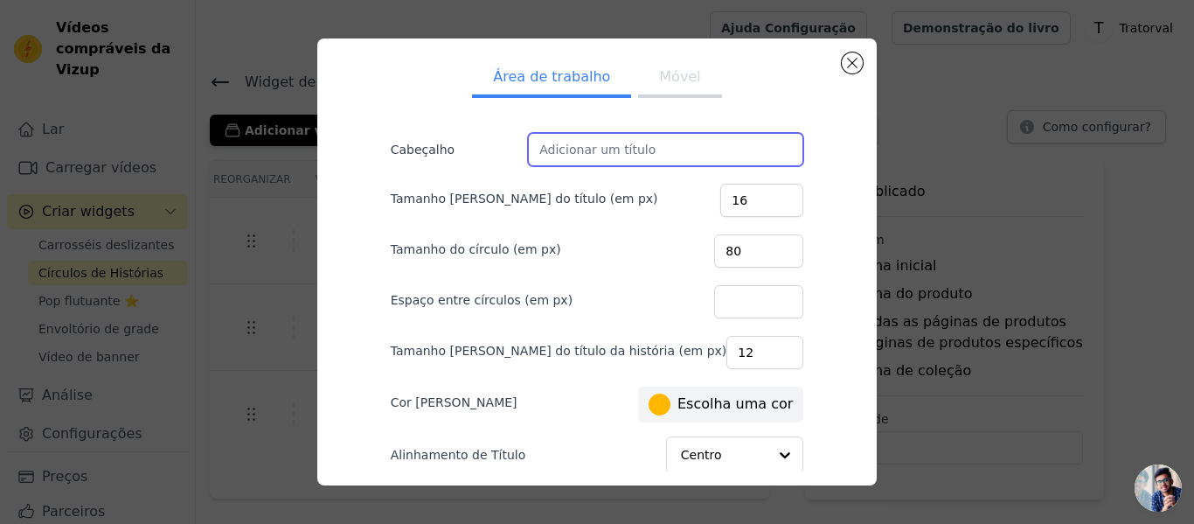
click at [583, 149] on input "Cabeçalho" at bounding box center [665, 149] width 275 height 33
type input "Quem conhece confia:"
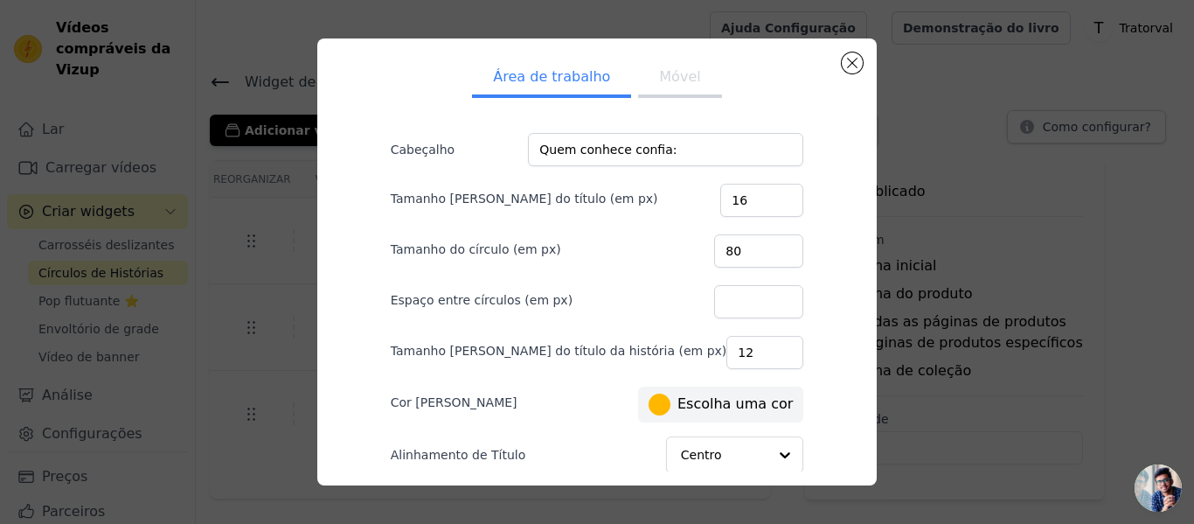
click at [687, 73] on button "Móvel" at bounding box center [679, 78] width 83 height 38
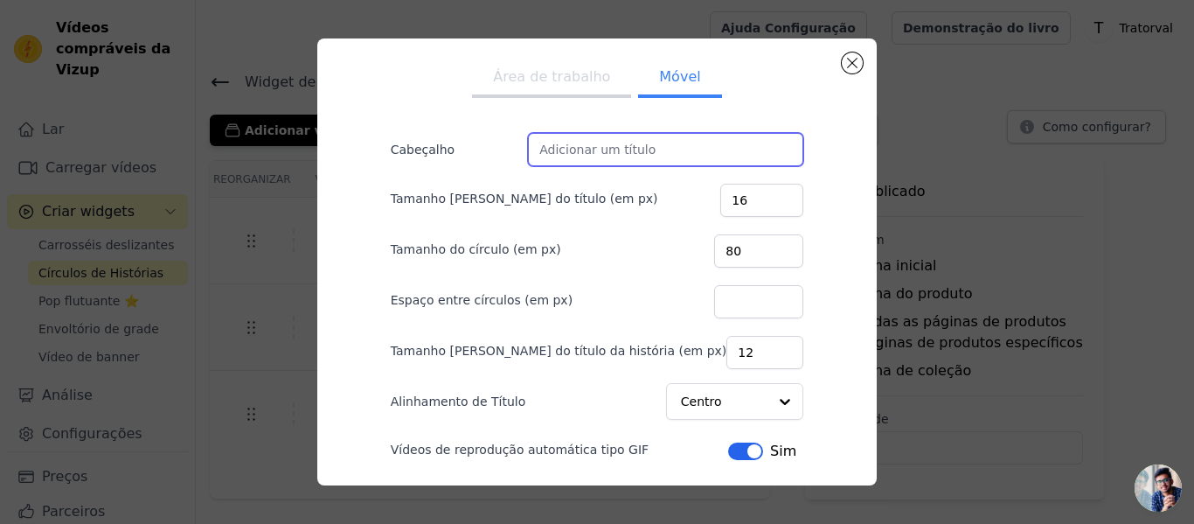
click at [618, 134] on input "Cabeçalho" at bounding box center [665, 149] width 275 height 33
click at [618, 136] on input "Cabeçalho" at bounding box center [665, 149] width 275 height 33
paste input "Quem conhece confia:"
type input "Quem conhece confia:"
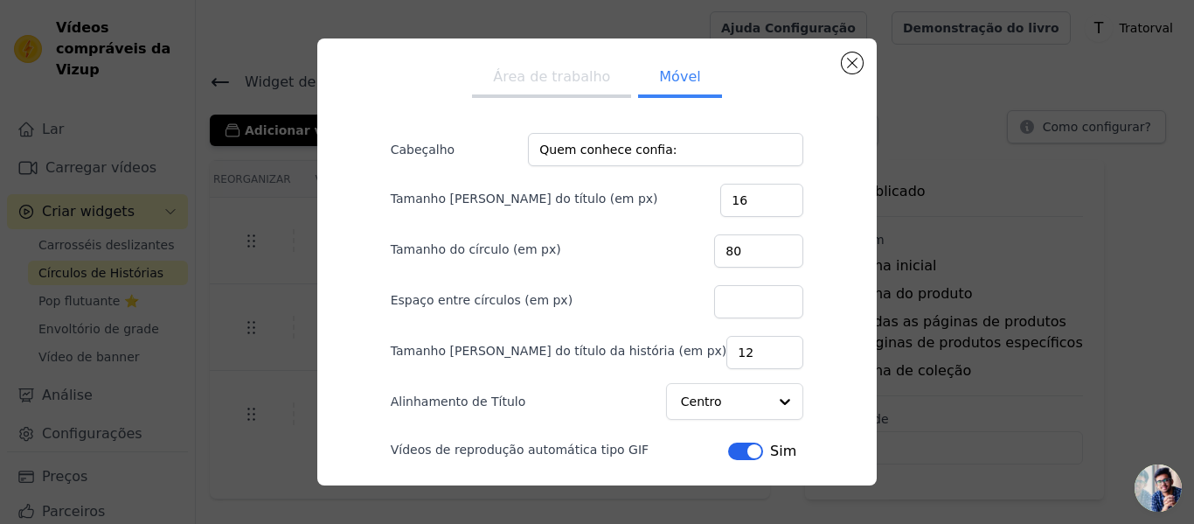
click at [782, 122] on div "Área de trabalho Móvel Cabeçalho Quem conhece confia: Tamanho da fonte do títul…" at bounding box center [597, 261] width 469 height 419
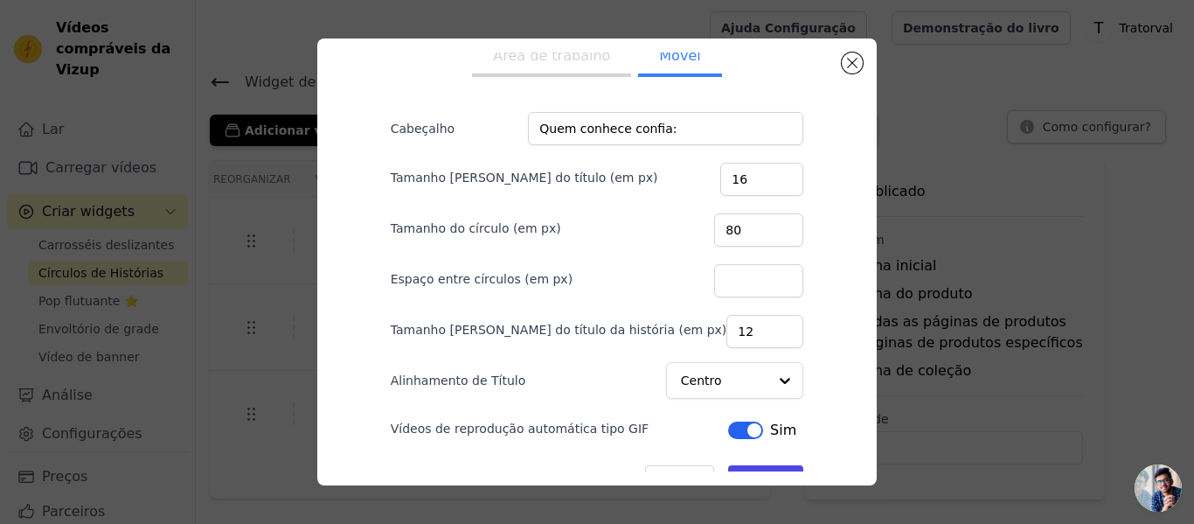
scroll to position [59, 0]
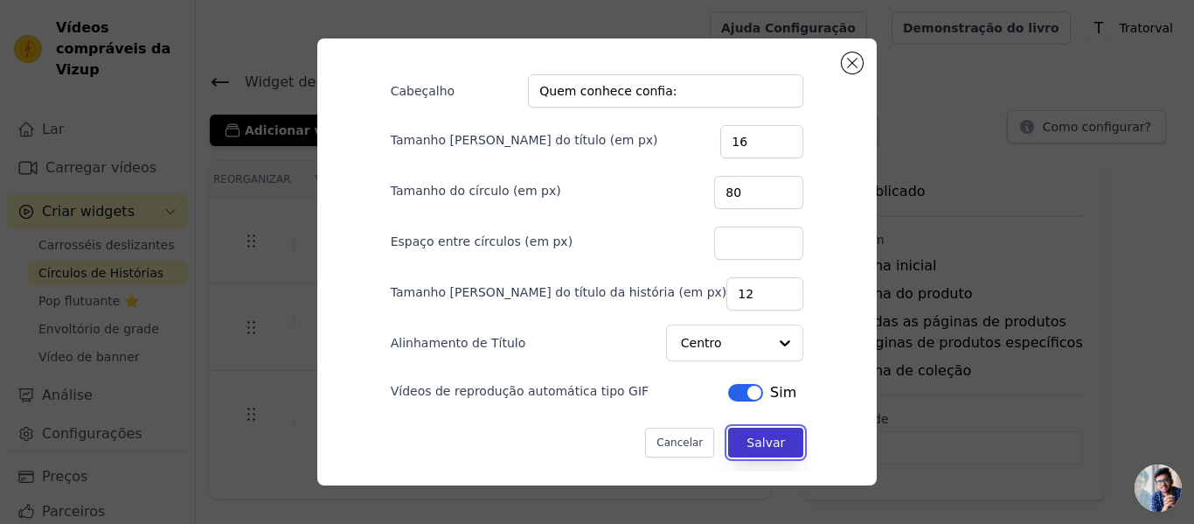
click at [747, 448] on font "Salvar" at bounding box center [766, 442] width 38 height 14
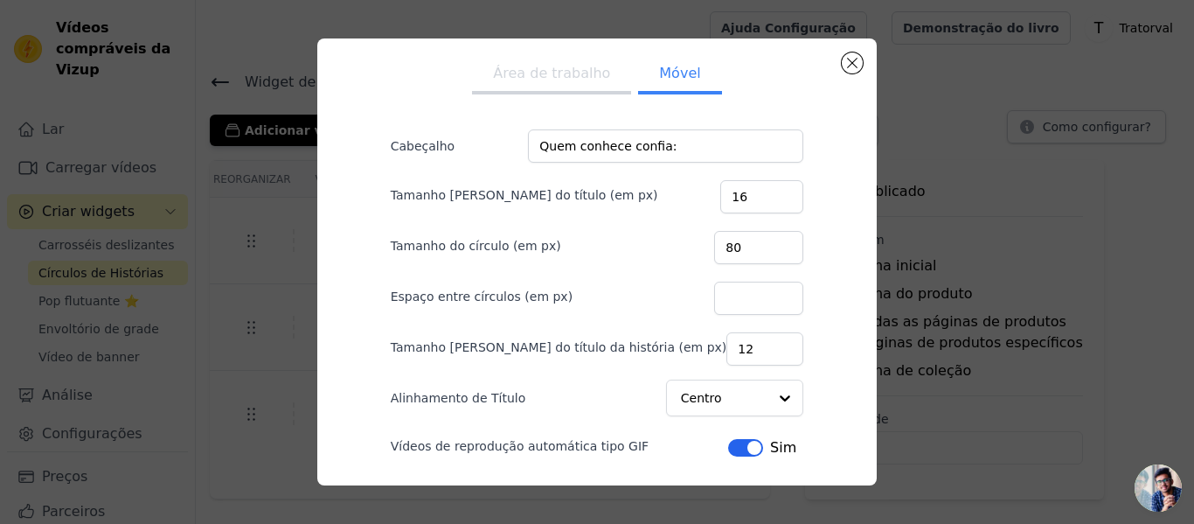
scroll to position [0, 0]
